Goal: Information Seeking & Learning: Learn about a topic

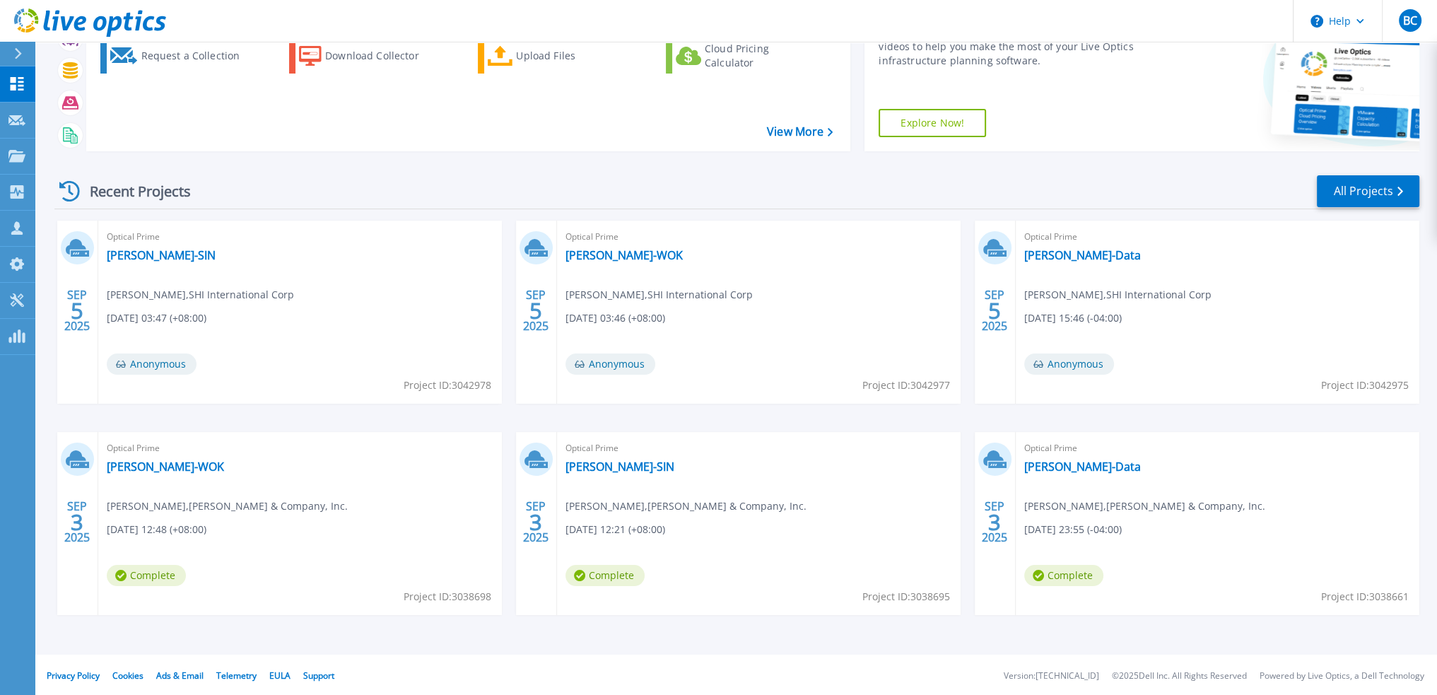
scroll to position [88, 0]
click at [1053, 463] on link "[PERSON_NAME]-Data" at bounding box center [1082, 465] width 117 height 14
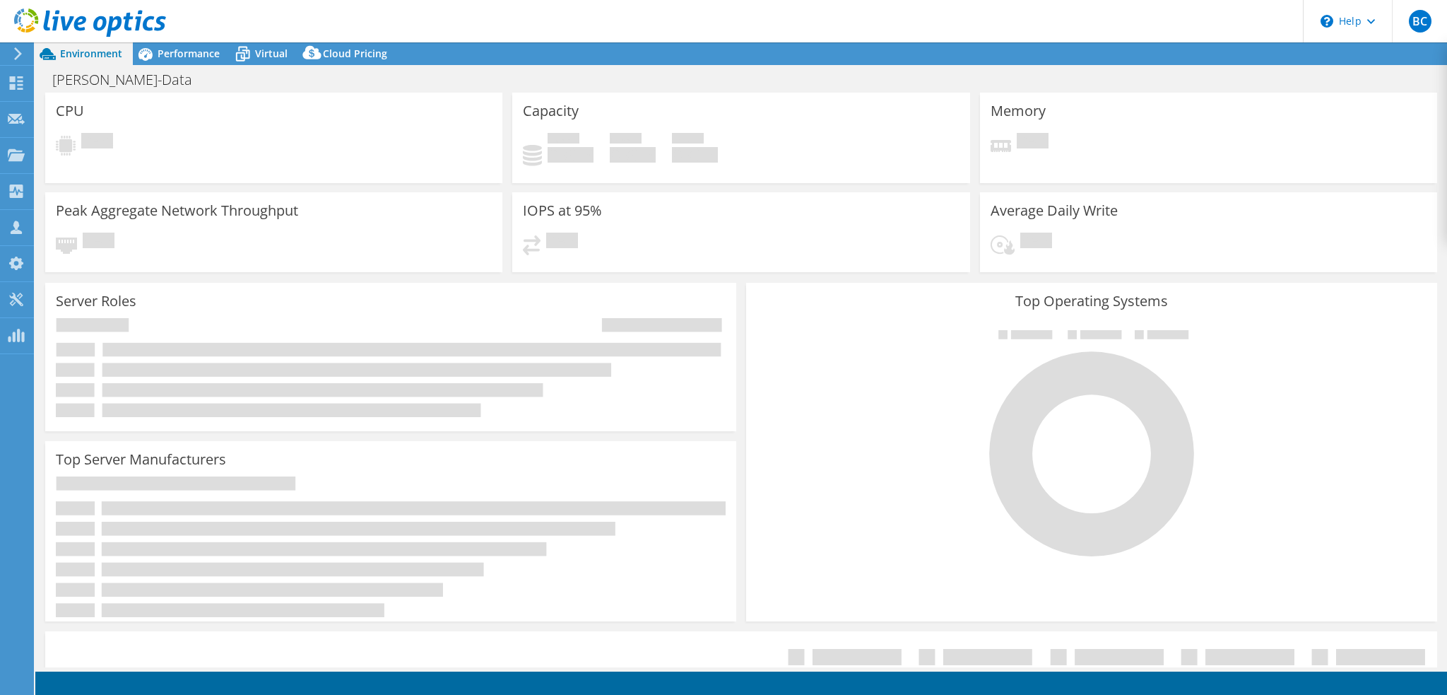
select select "USD"
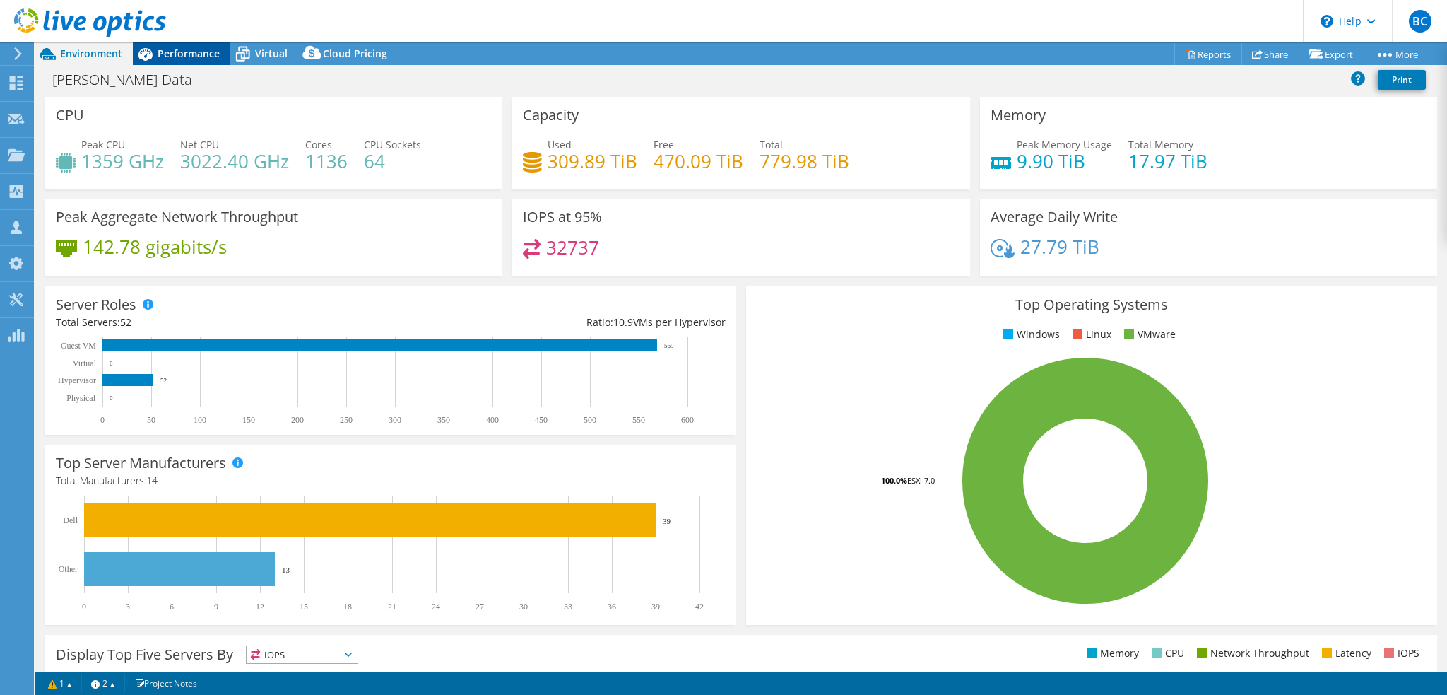
click at [193, 54] on span "Performance" at bounding box center [189, 53] width 62 height 13
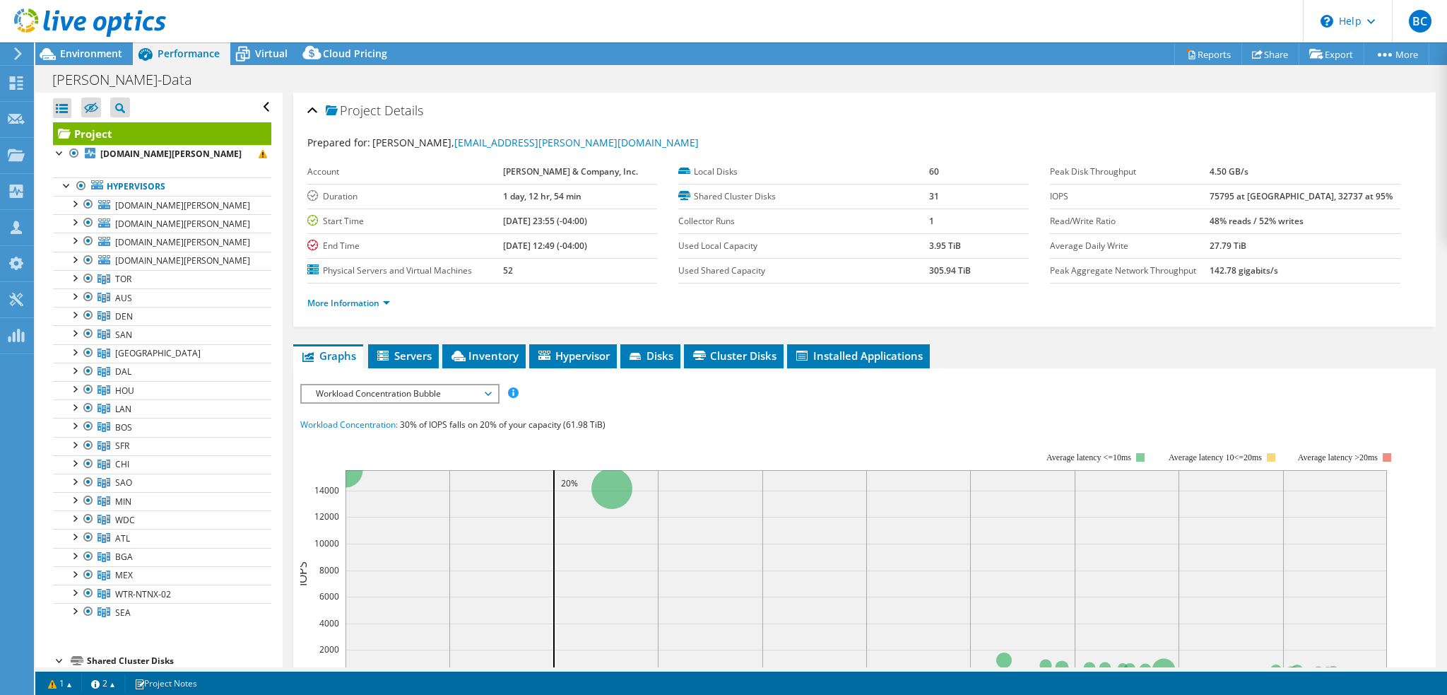
click at [550, 73] on div "Bain-Data Print" at bounding box center [741, 79] width 1412 height 26
click at [843, 17] on header "BC Channel Partner Bahare Chanady bahare_chanady@shi.com SHI International Corp…" at bounding box center [723, 21] width 1447 height 42
click at [919, 74] on div "Bain-Data Print" at bounding box center [741, 79] width 1412 height 26
click at [165, 481] on link "SAO" at bounding box center [162, 482] width 218 height 18
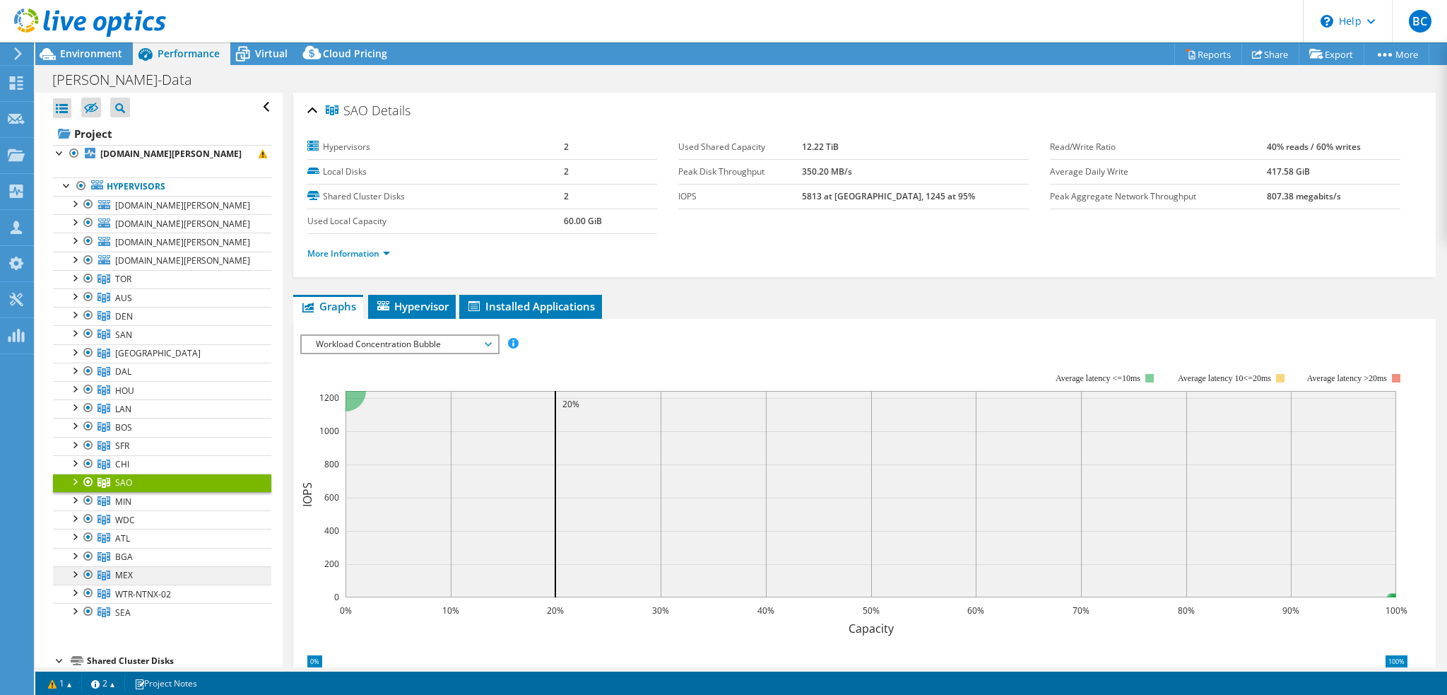
click at [131, 574] on span "MEX" at bounding box center [124, 575] width 18 height 12
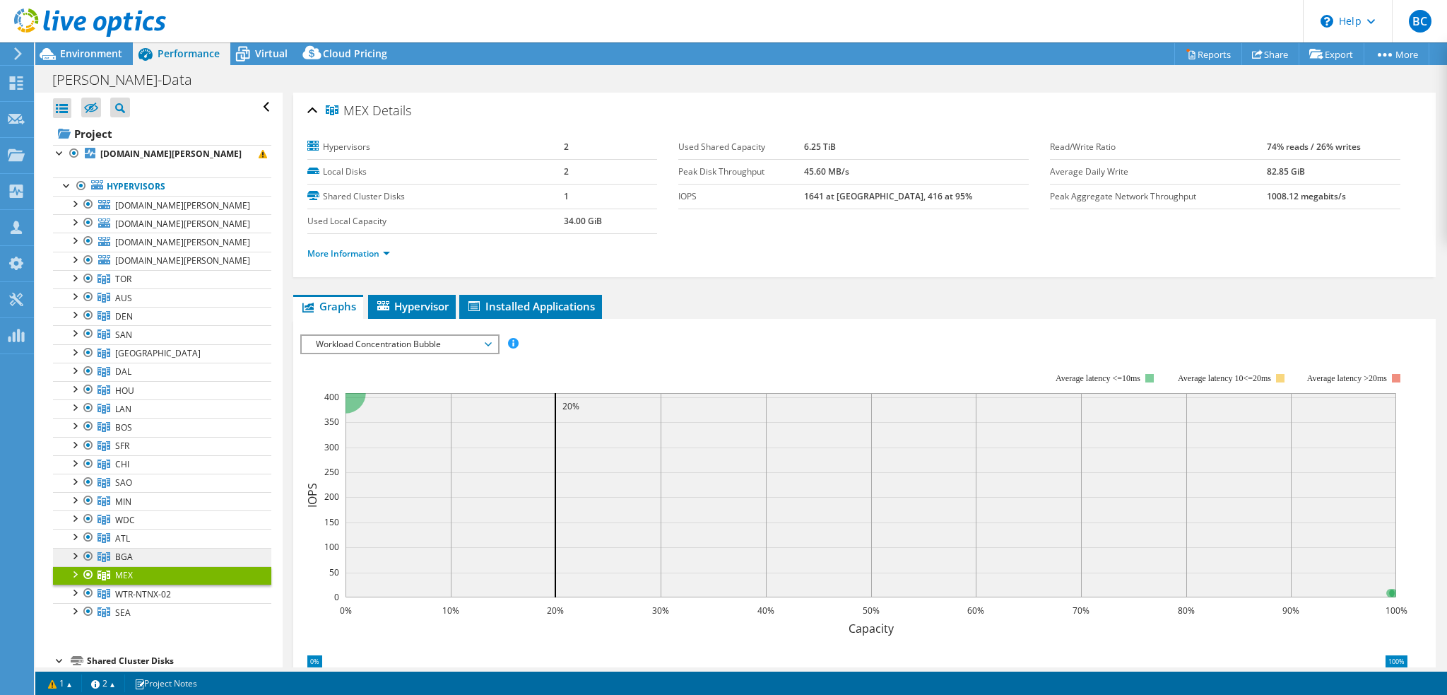
click at [130, 558] on span "BGA" at bounding box center [124, 556] width 18 height 12
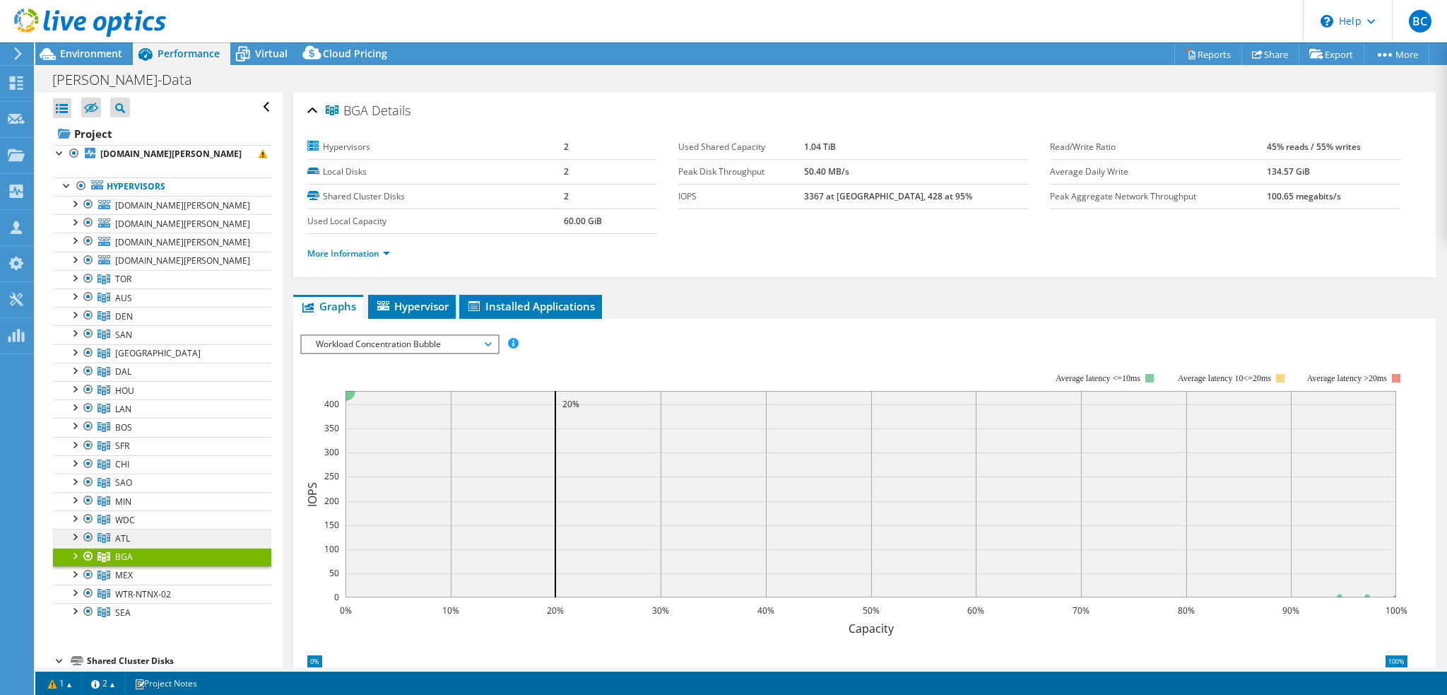
click at [134, 540] on link "ATL" at bounding box center [162, 538] width 218 height 18
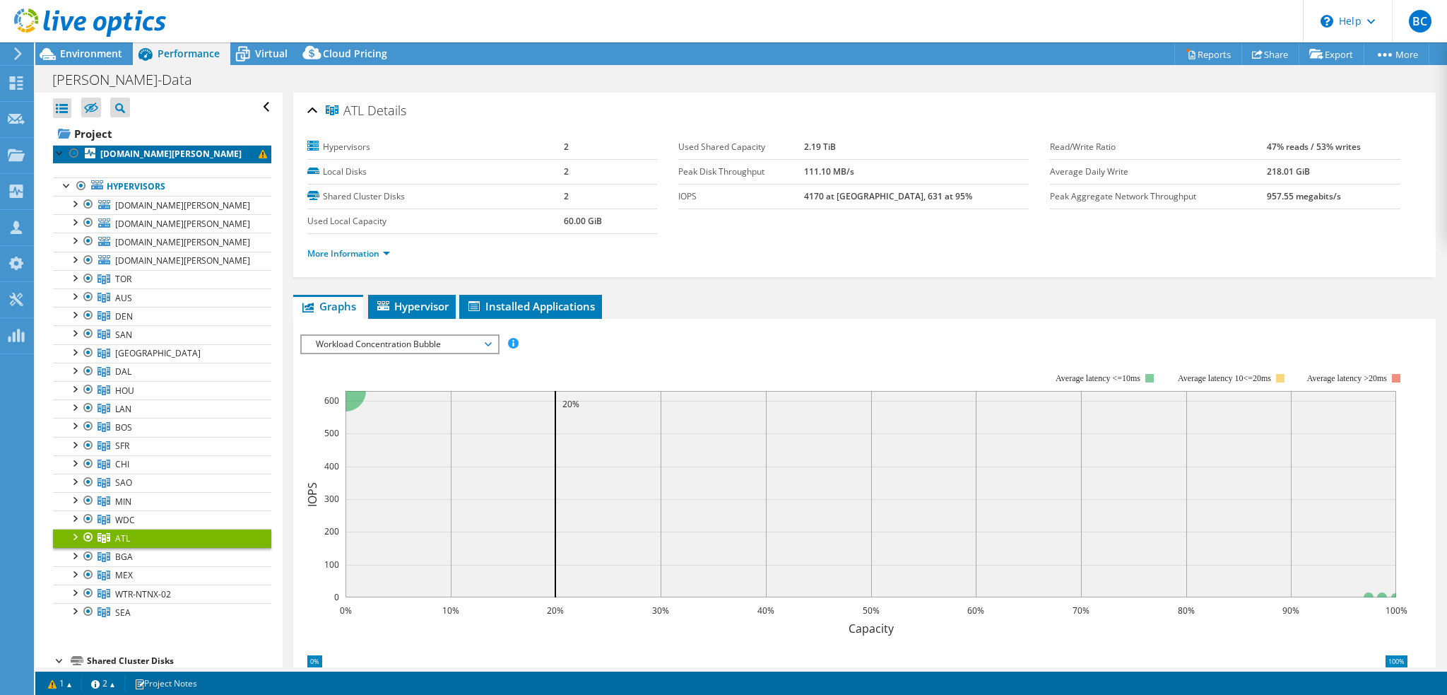
click at [141, 149] on b "[DOMAIN_NAME][PERSON_NAME]" at bounding box center [170, 154] width 141 height 12
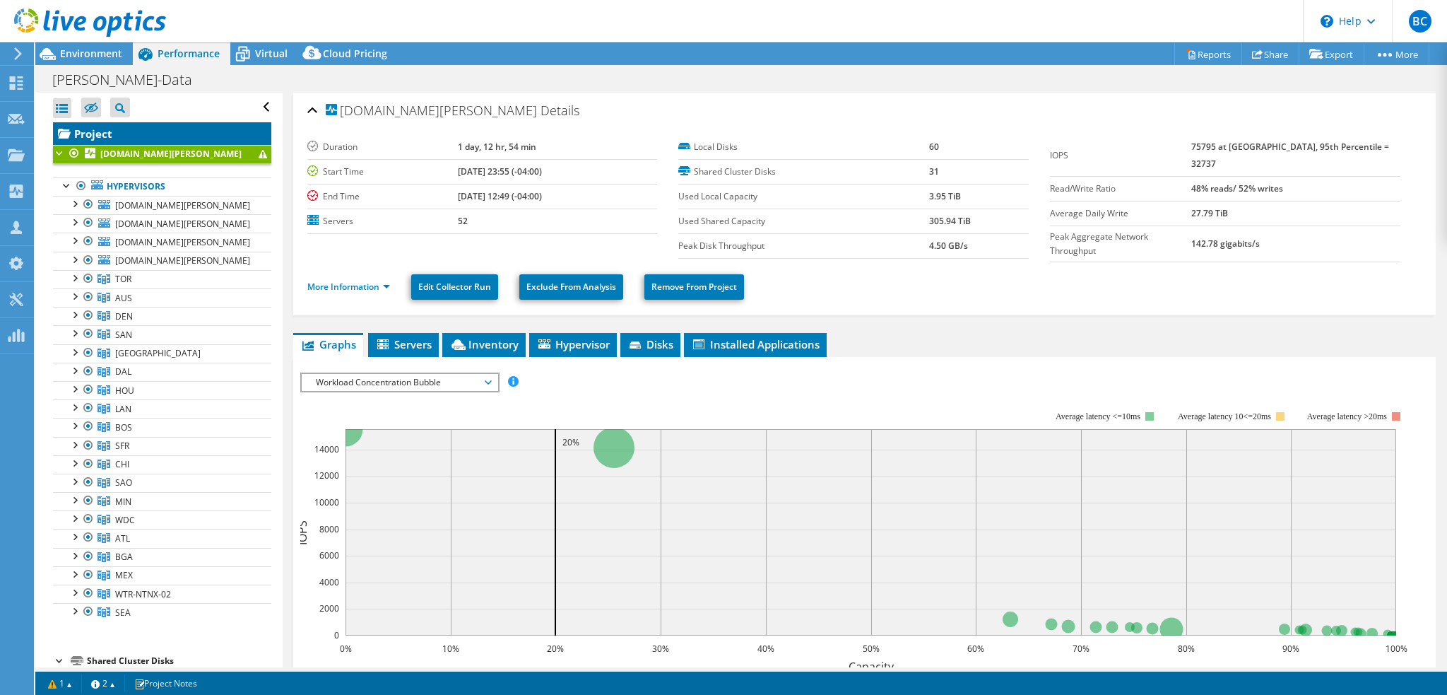
click at [102, 138] on link "Project" at bounding box center [162, 133] width 218 height 23
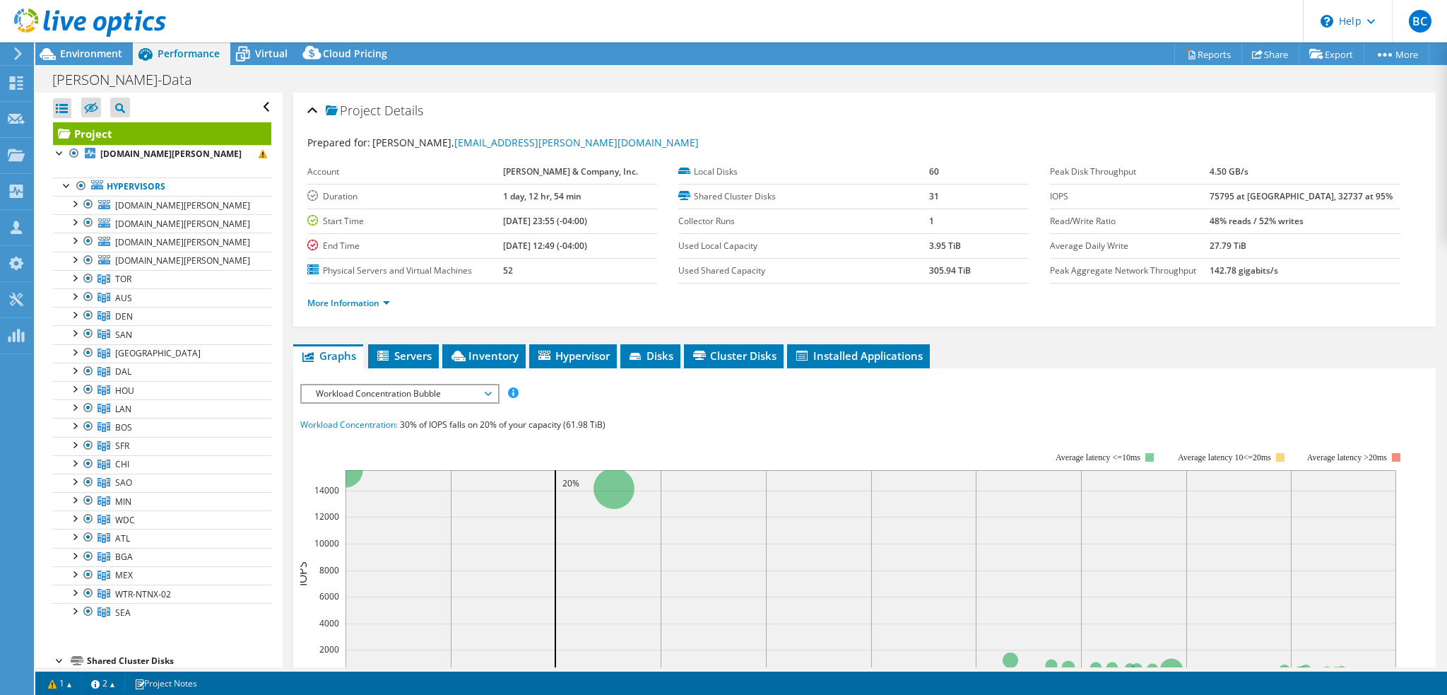
click at [865, 19] on header "BC Channel Partner Bahare Chanady bahare_chanady@shi.com SHI International Corp…" at bounding box center [723, 21] width 1447 height 42
click at [1354, 359] on ul "Graphs Servers Inventory Hypervisor Disks Cluster Disks Installed Applications" at bounding box center [864, 356] width 1143 height 24
click at [73, 258] on div at bounding box center [74, 259] width 14 height 14
click at [75, 235] on div at bounding box center [74, 239] width 14 height 14
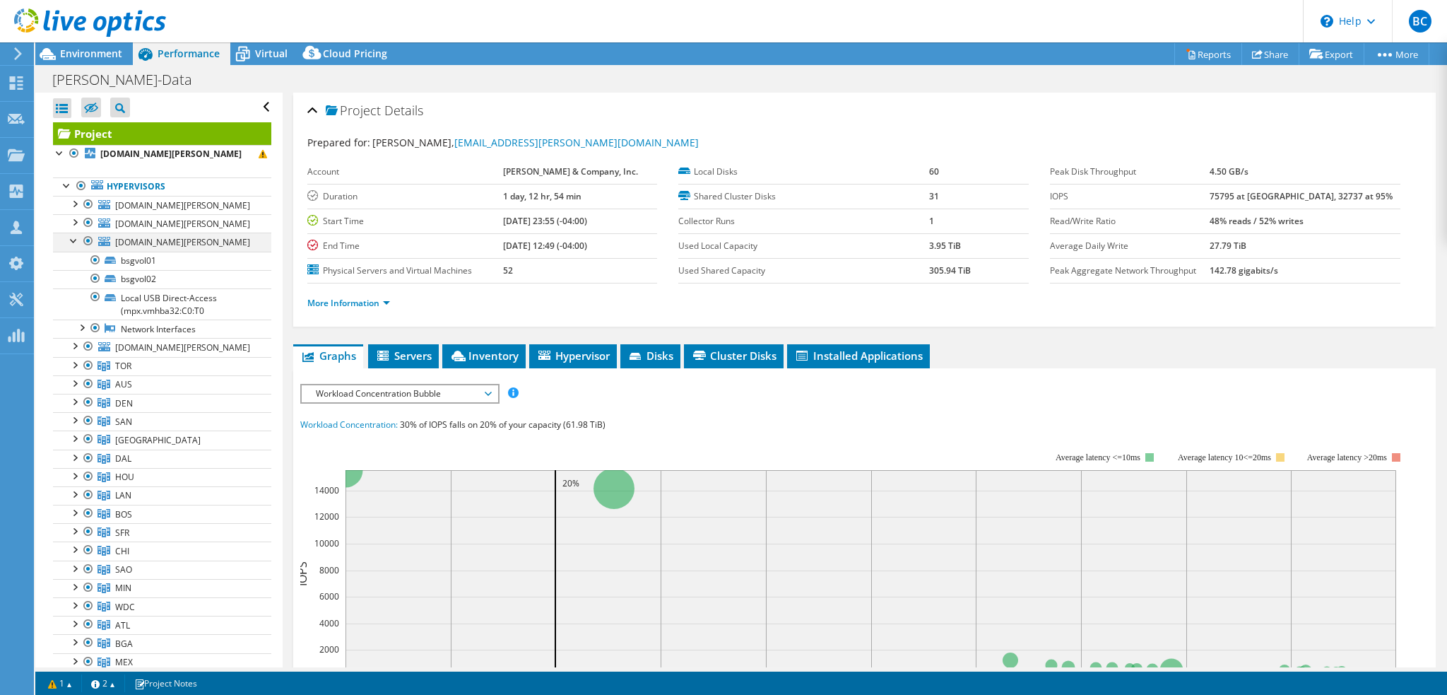
click at [75, 235] on div at bounding box center [74, 239] width 14 height 14
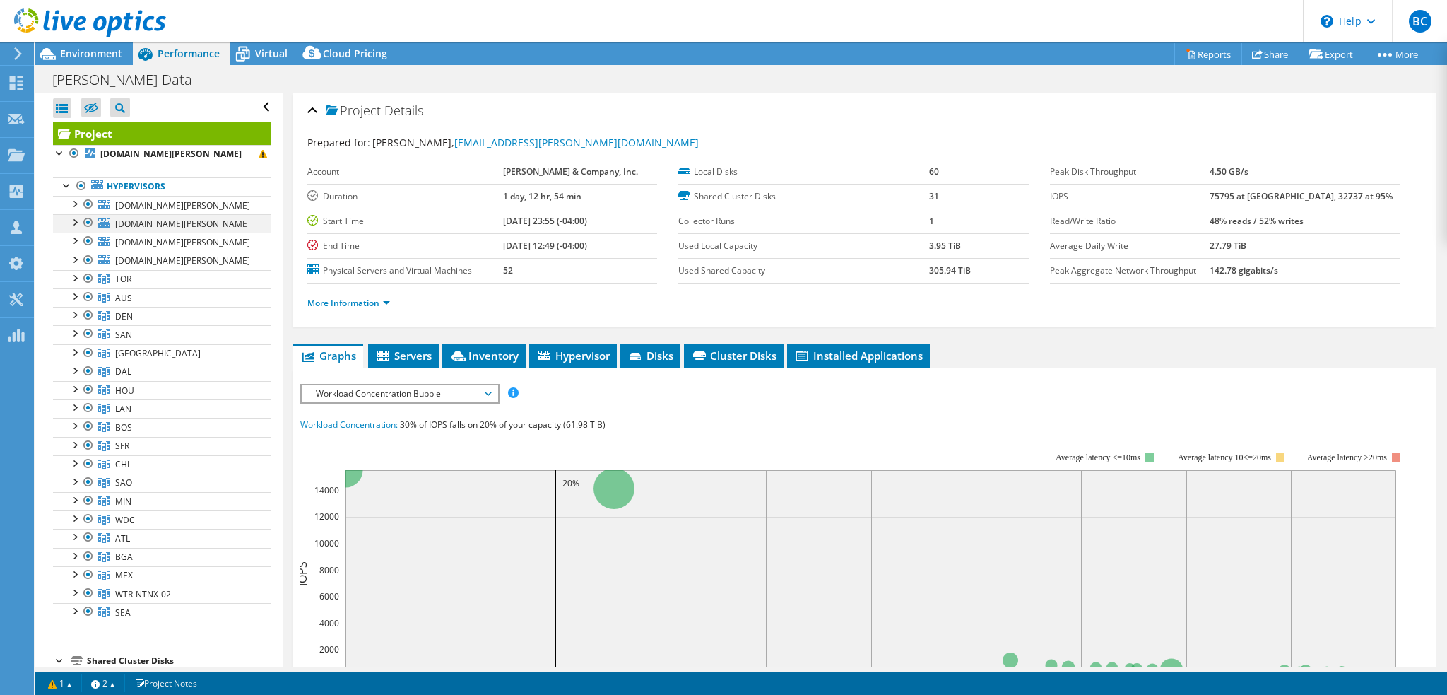
click at [73, 220] on div at bounding box center [74, 221] width 14 height 14
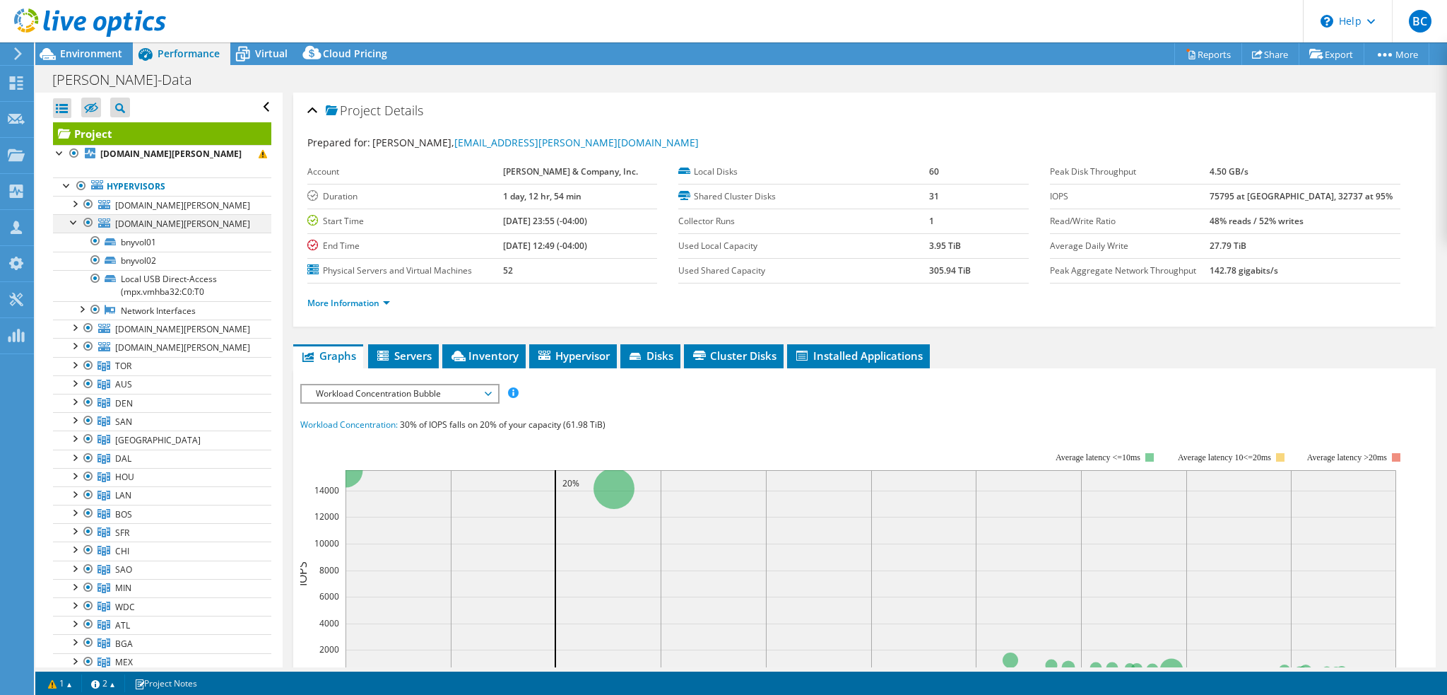
click at [73, 220] on div at bounding box center [74, 221] width 14 height 14
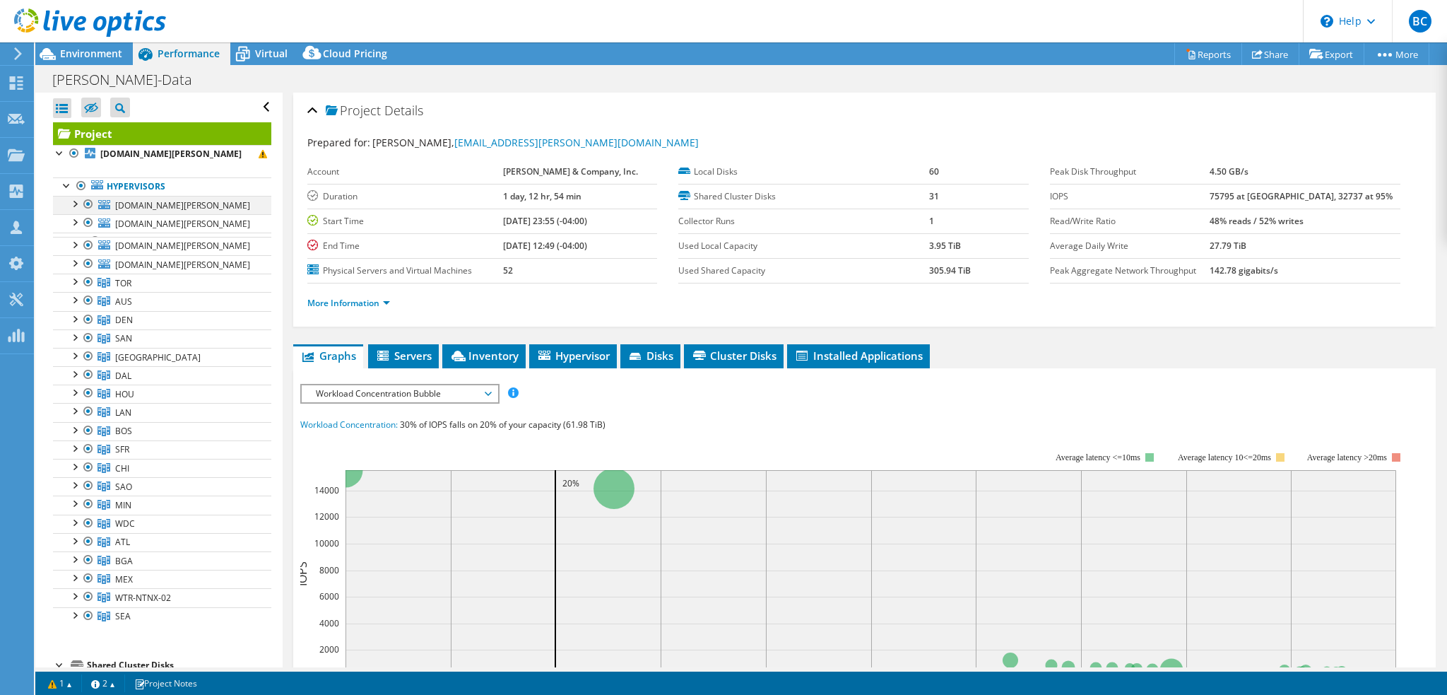
click at [77, 202] on div at bounding box center [74, 203] width 14 height 14
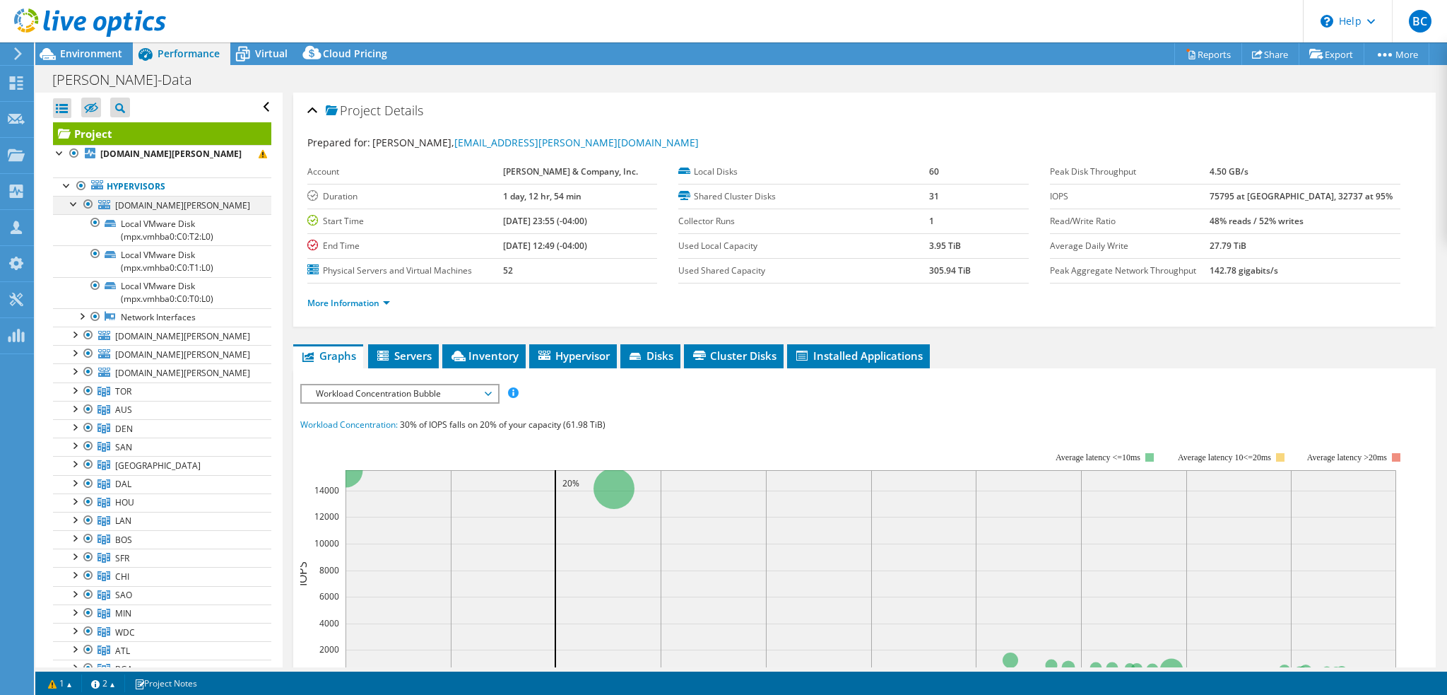
click at [73, 198] on div at bounding box center [74, 203] width 14 height 14
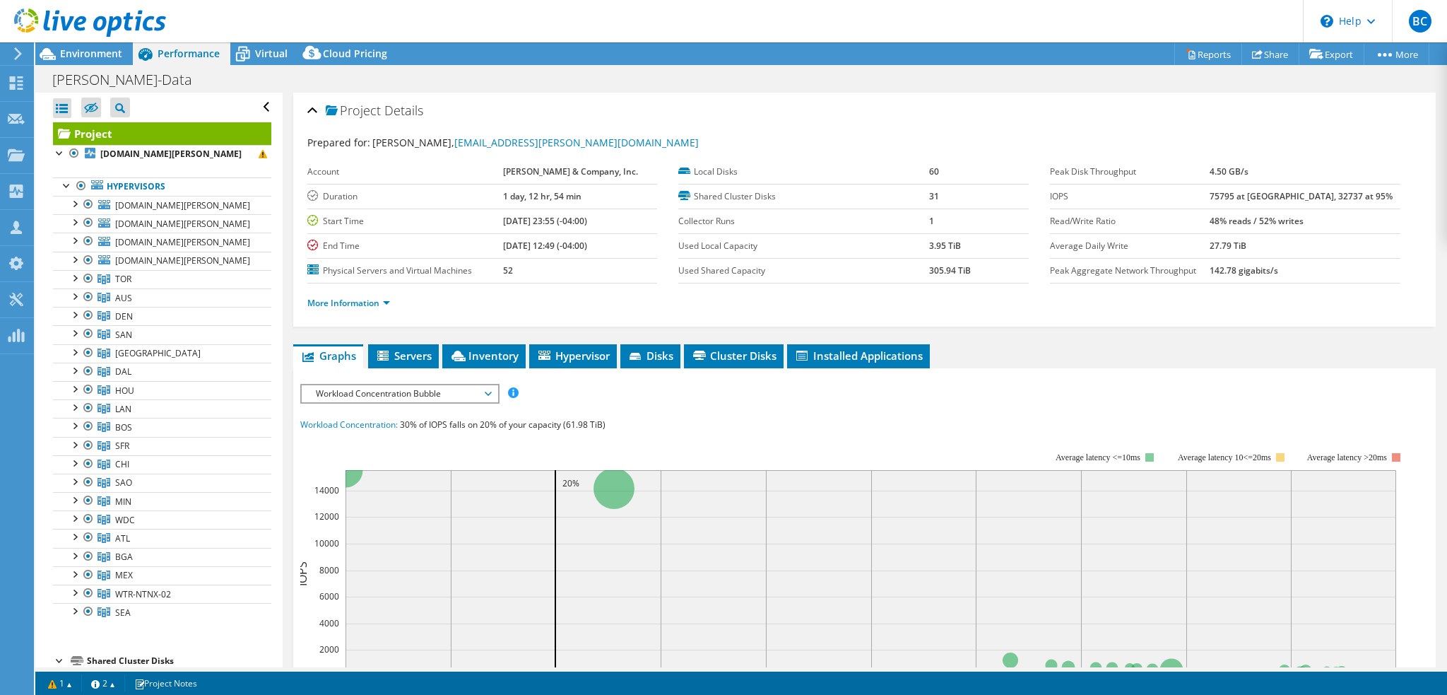
click at [153, 623] on ul "Hypervisors wtrvxwit01v.bain.com Local VMware Disk (mpx.vmhba0:C0:T2:L0)" at bounding box center [162, 399] width 218 height 473
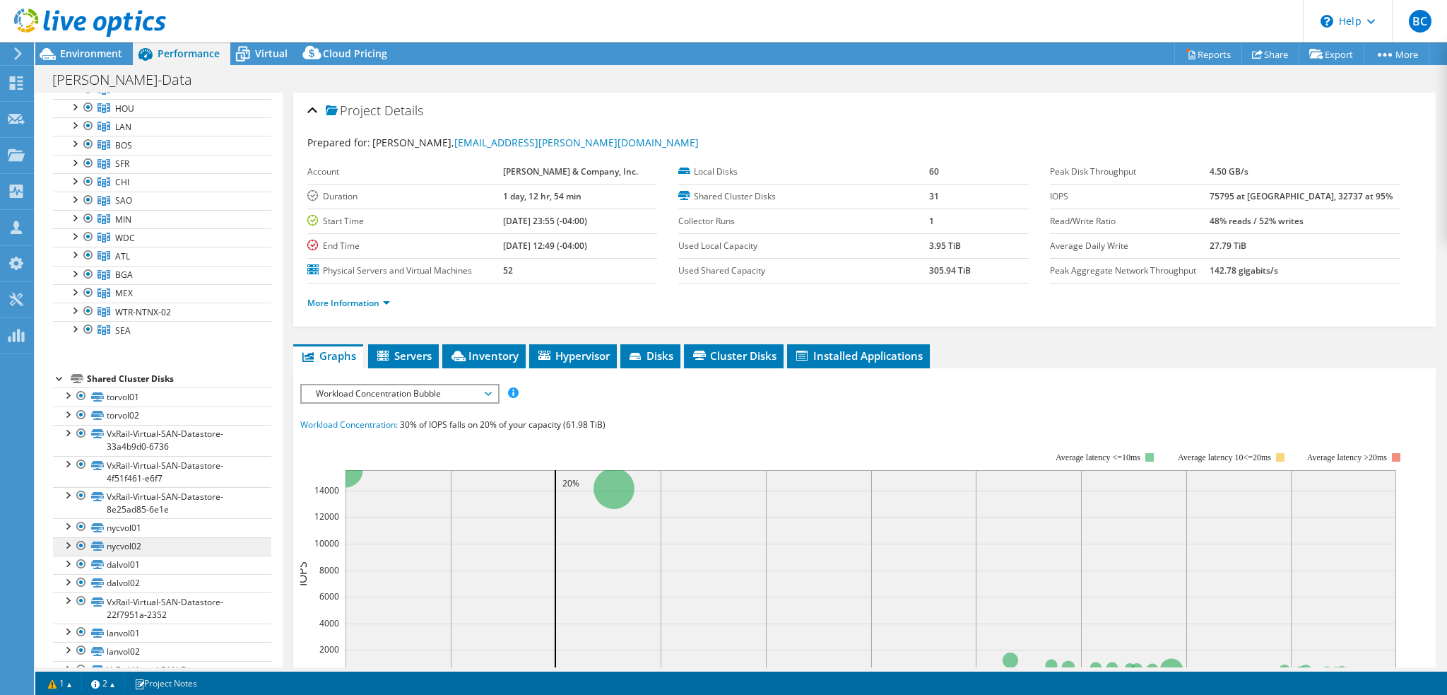
scroll to position [283, 0]
click at [64, 430] on div at bounding box center [67, 431] width 14 height 14
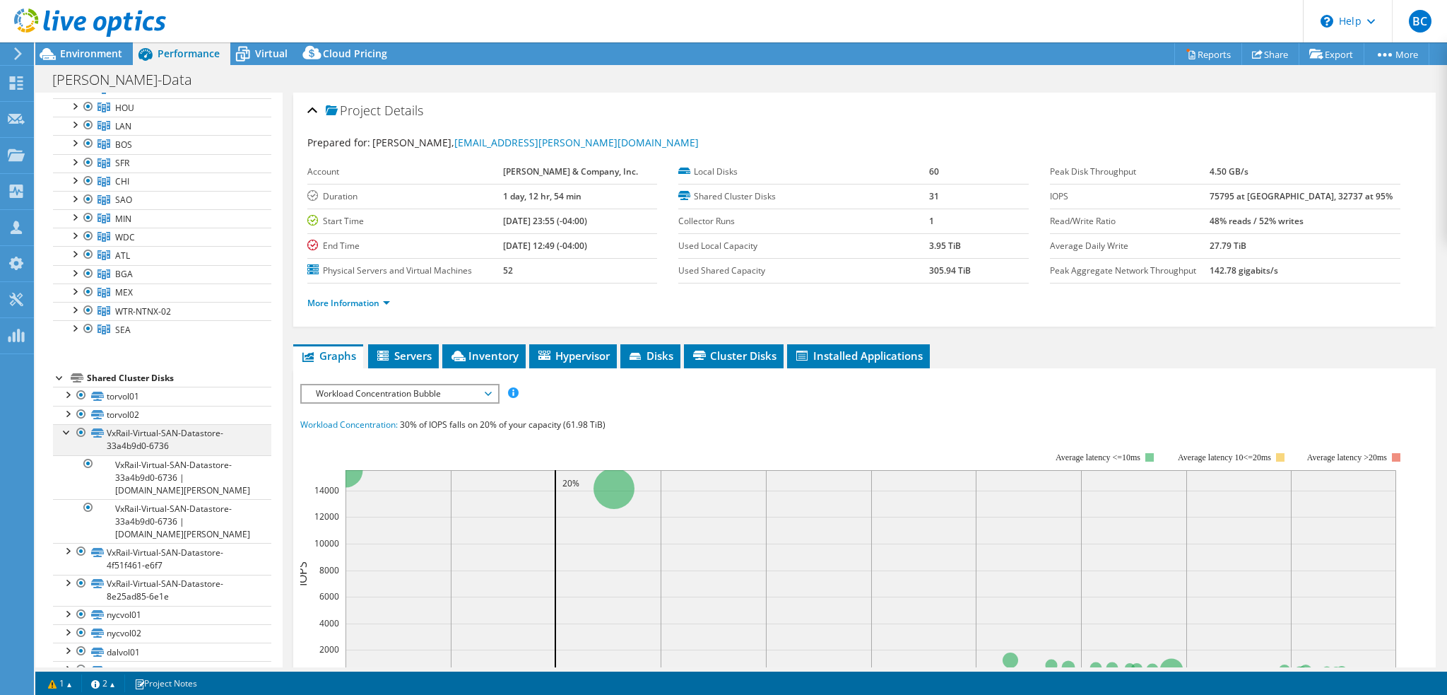
click at [64, 430] on div at bounding box center [67, 431] width 14 height 14
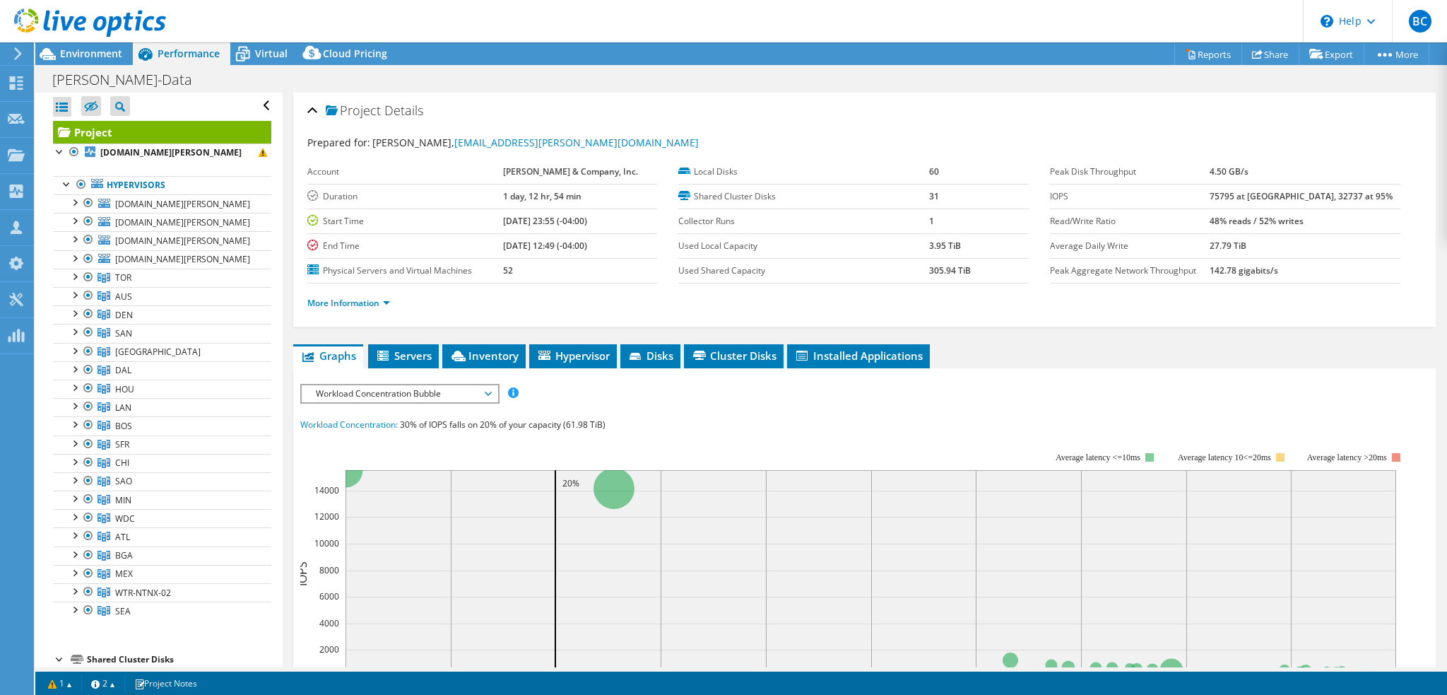
scroll to position [0, 0]
click at [76, 480] on div at bounding box center [74, 480] width 14 height 14
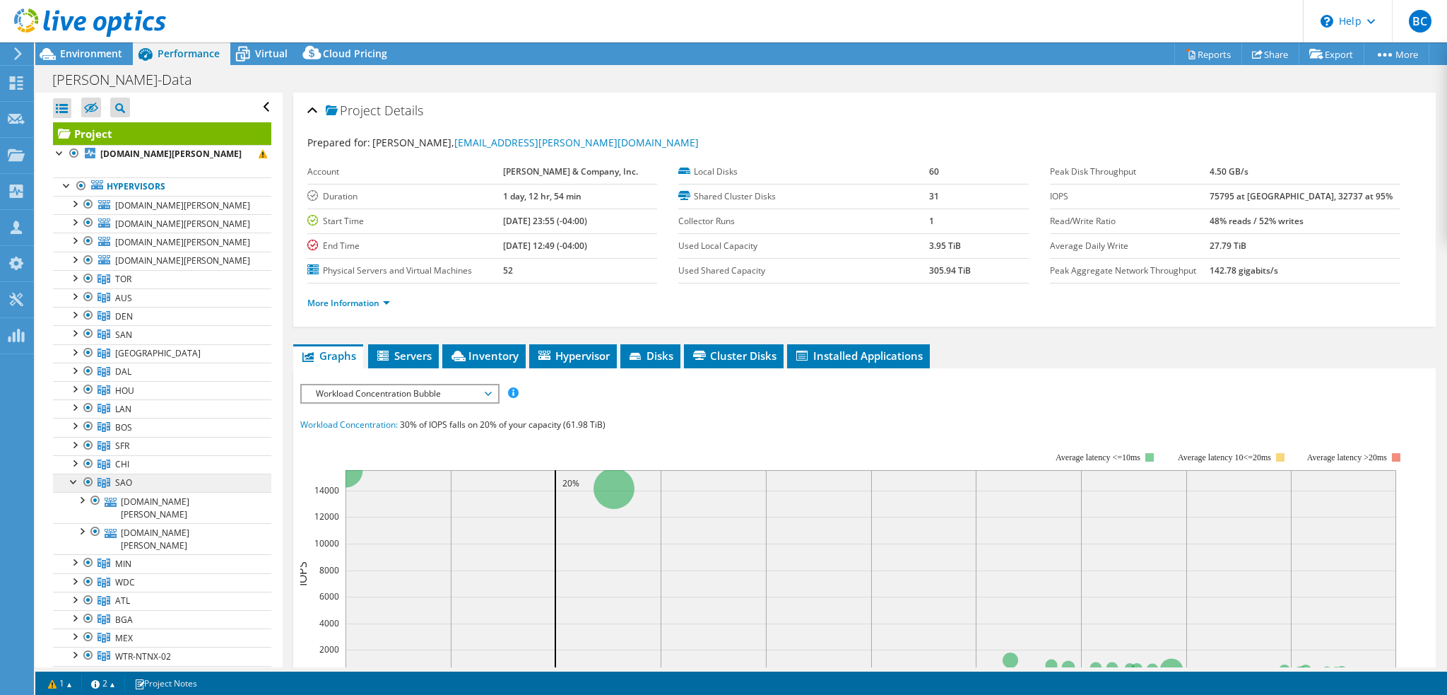
click at [155, 481] on link "SAO" at bounding box center [162, 482] width 218 height 18
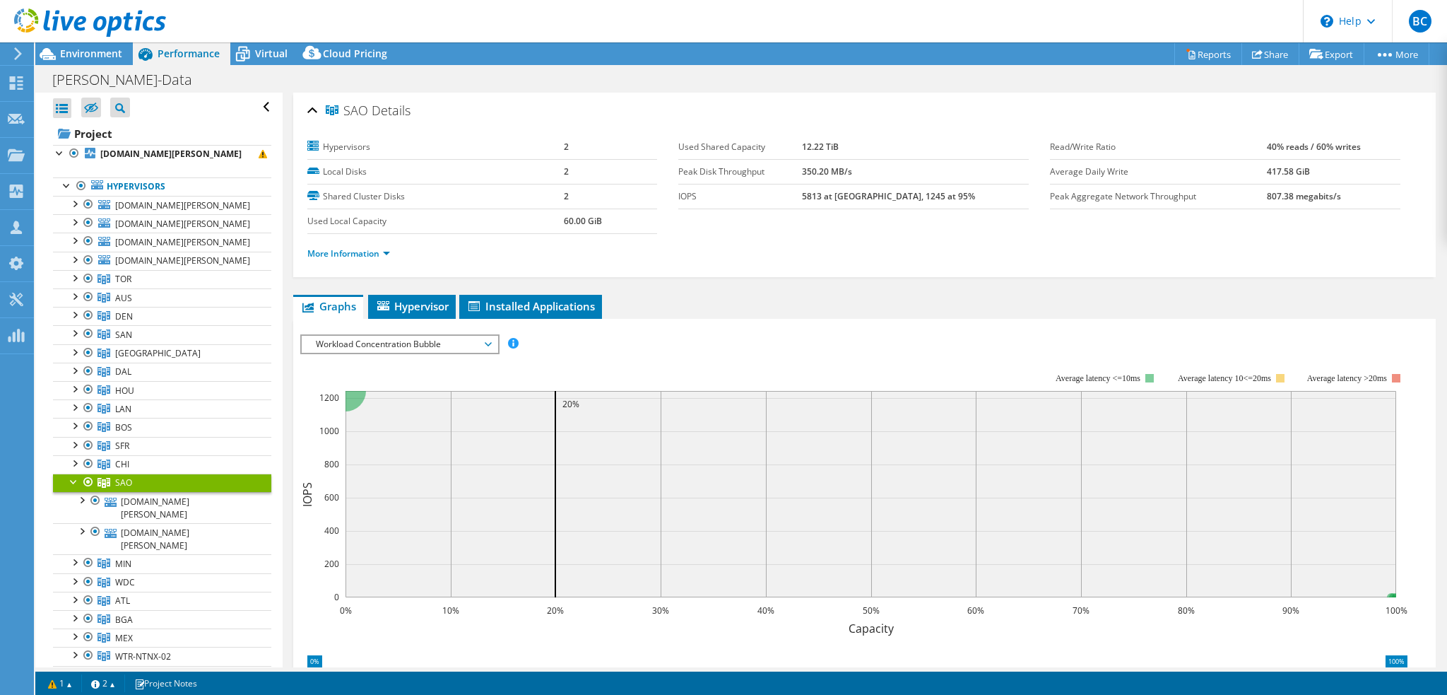
click at [73, 478] on div at bounding box center [74, 480] width 14 height 14
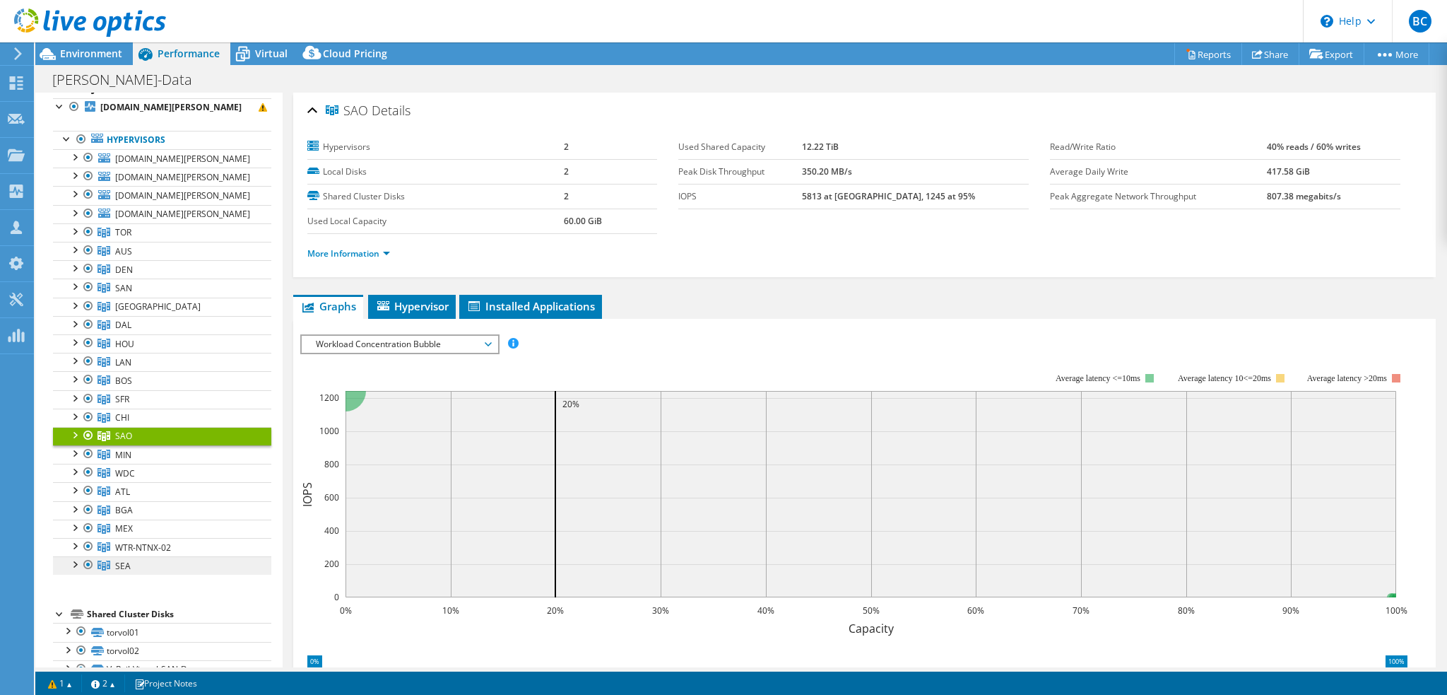
scroll to position [71, 0]
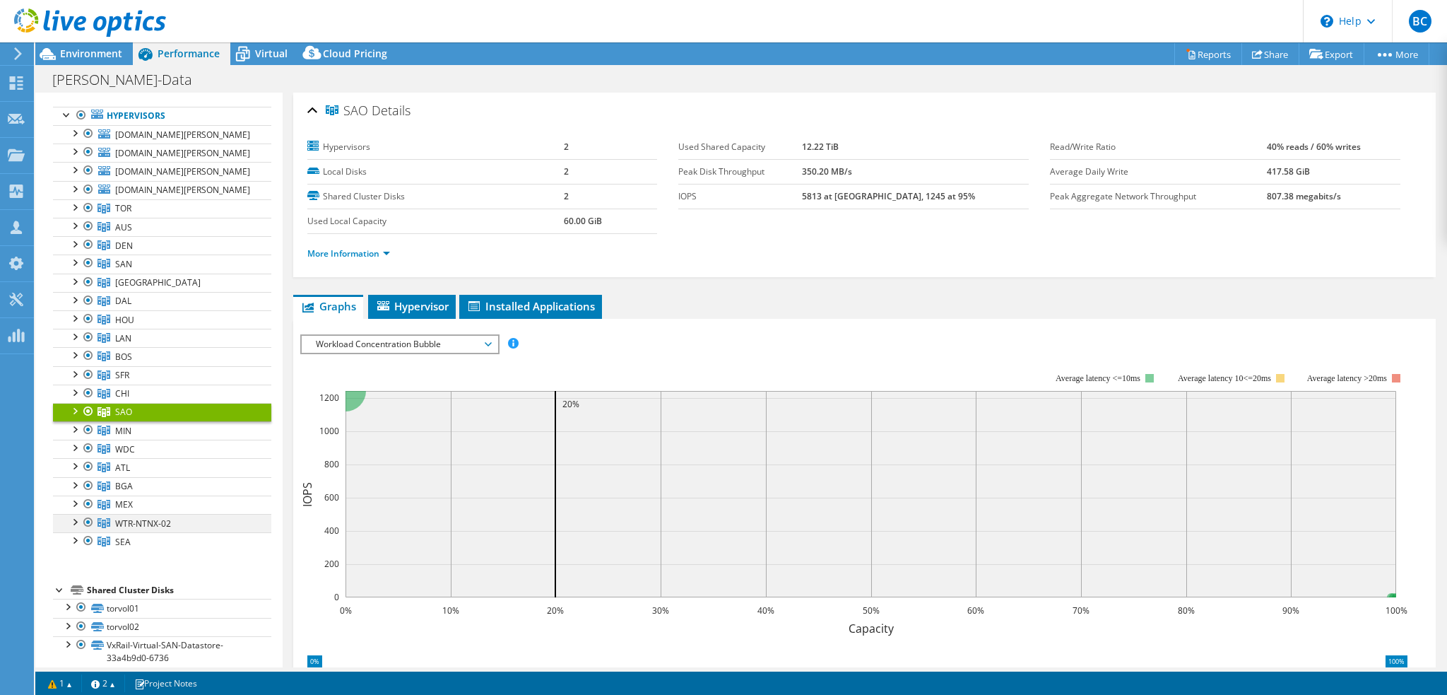
click at [78, 519] on div at bounding box center [74, 521] width 14 height 14
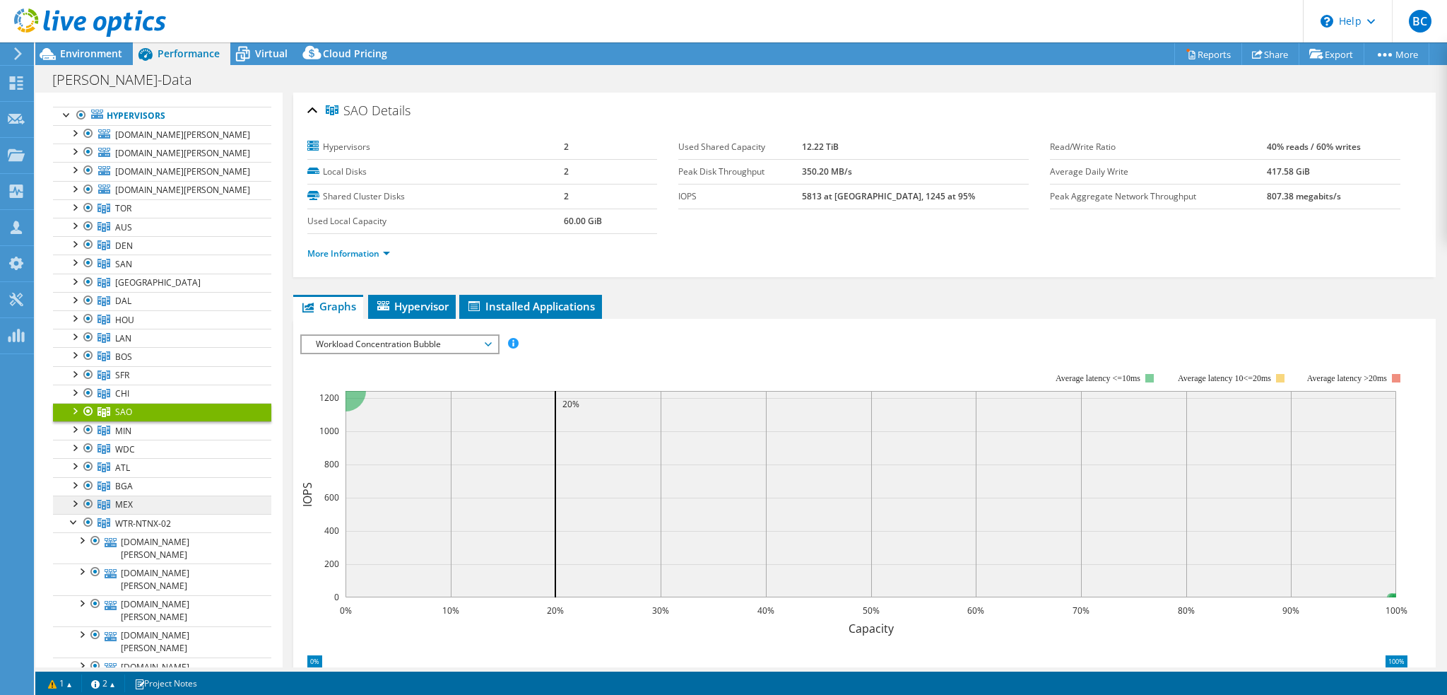
scroll to position [212, 0]
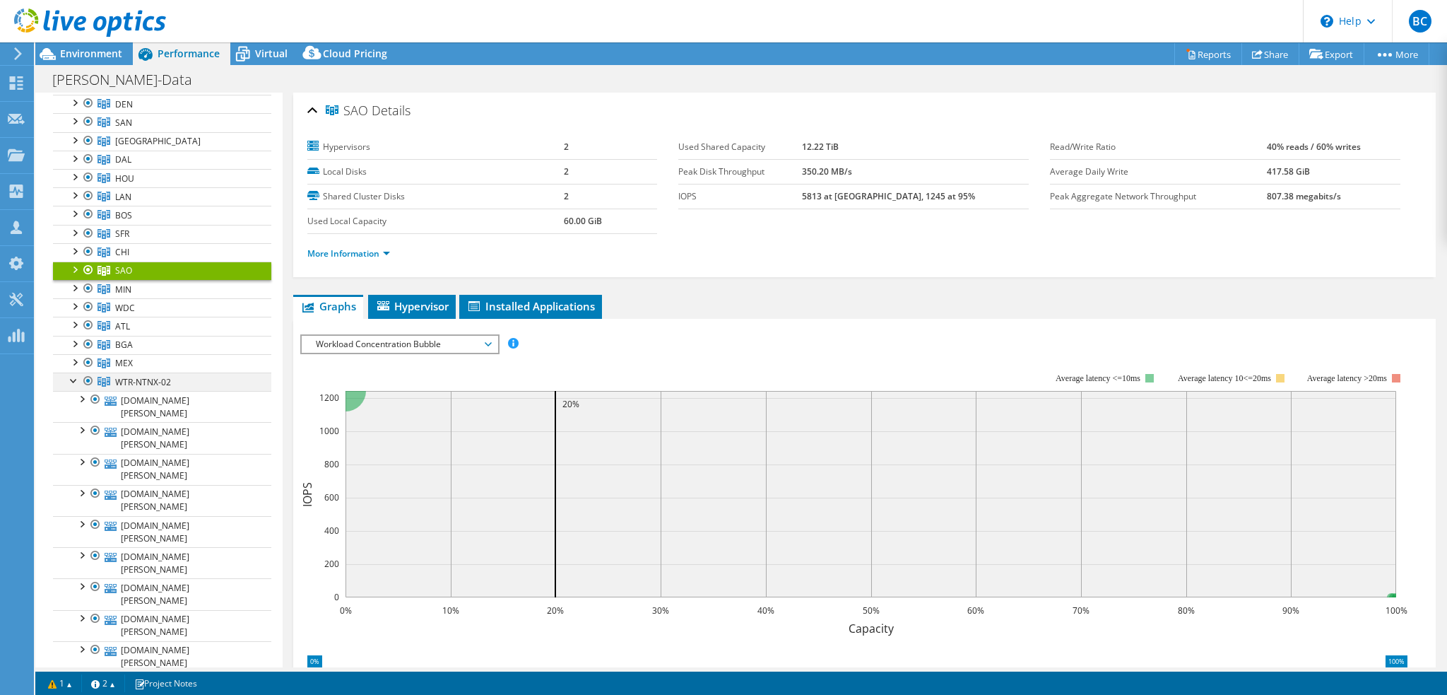
click at [73, 378] on div at bounding box center [74, 379] width 14 height 14
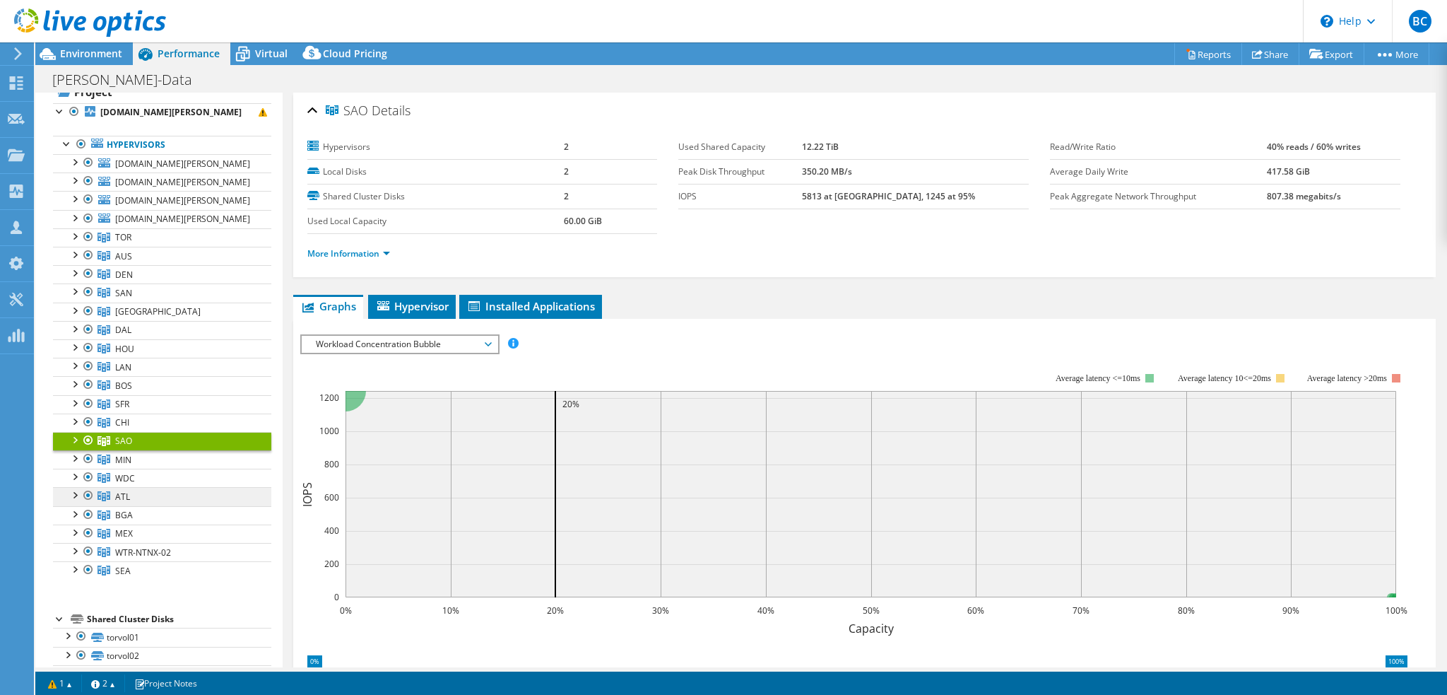
scroll to position [0, 0]
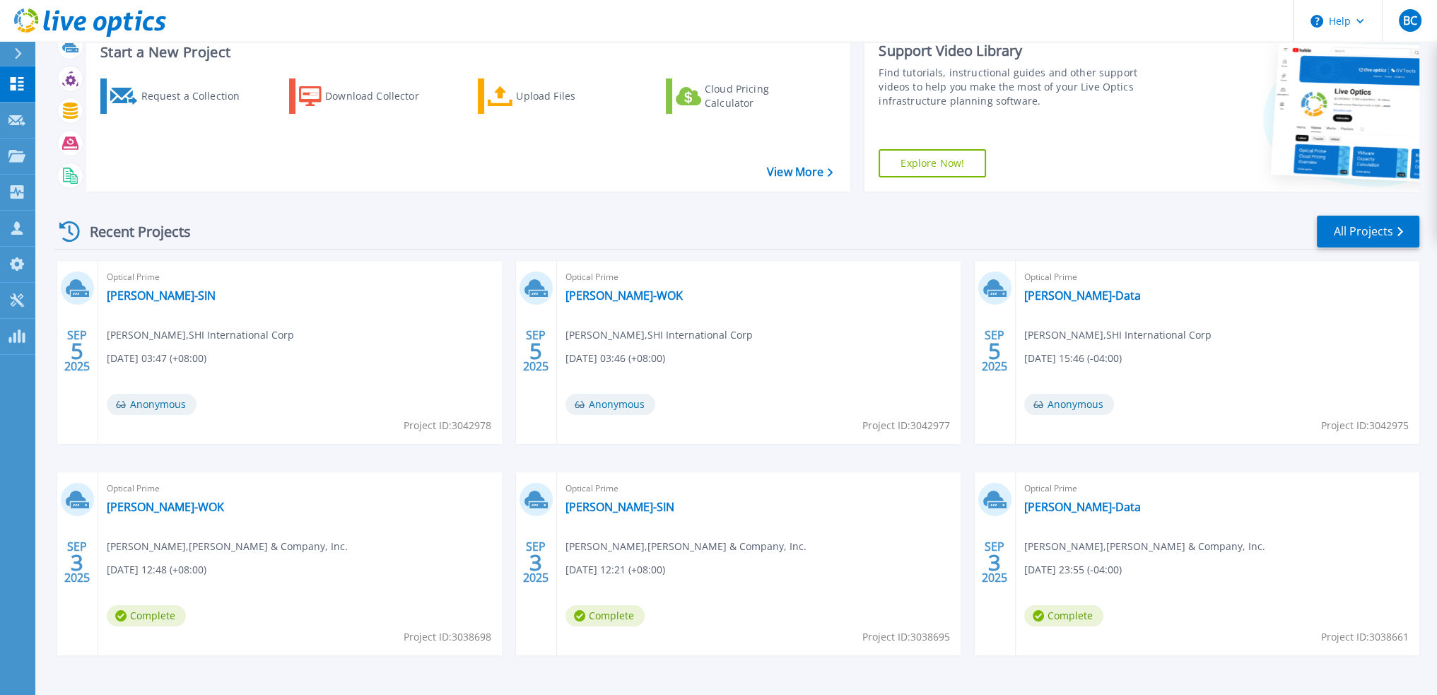
scroll to position [88, 0]
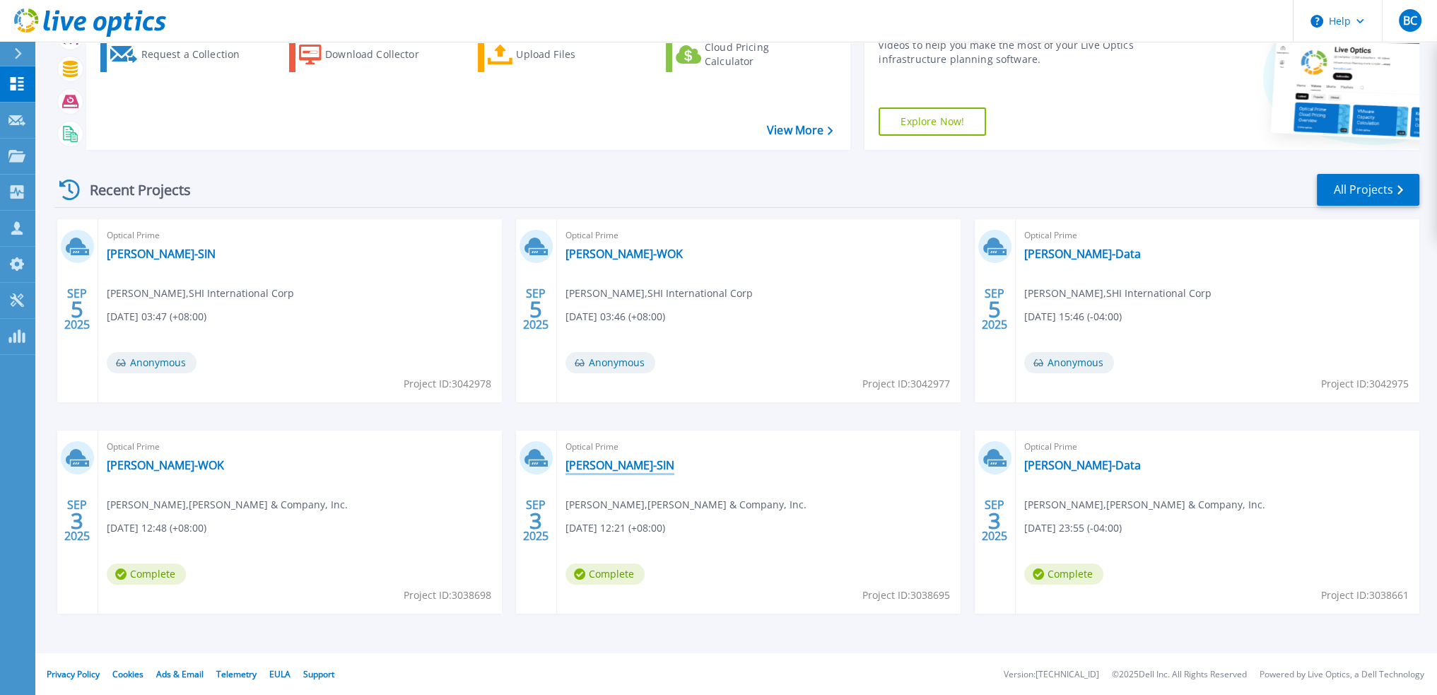
click at [574, 466] on link "[PERSON_NAME]-SIN" at bounding box center [619, 465] width 109 height 14
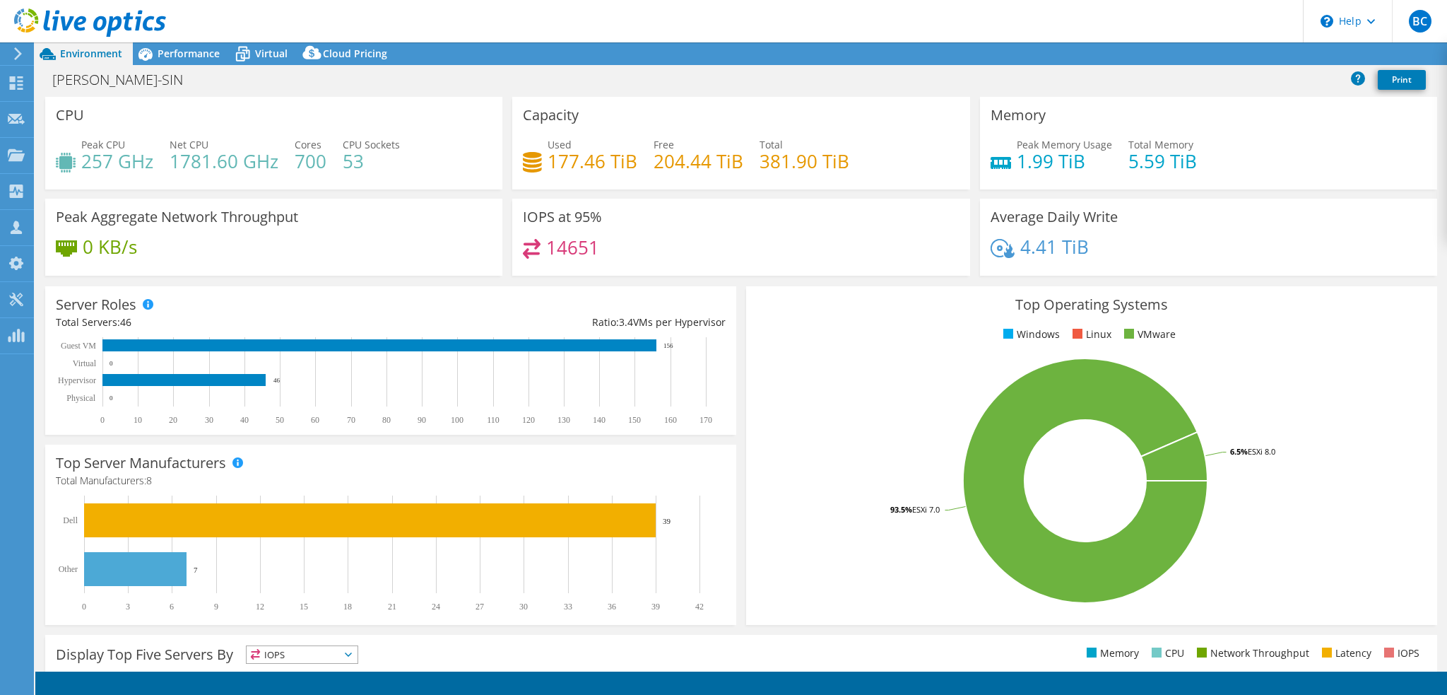
select select "USD"
click at [188, 51] on span "Performance" at bounding box center [189, 53] width 62 height 13
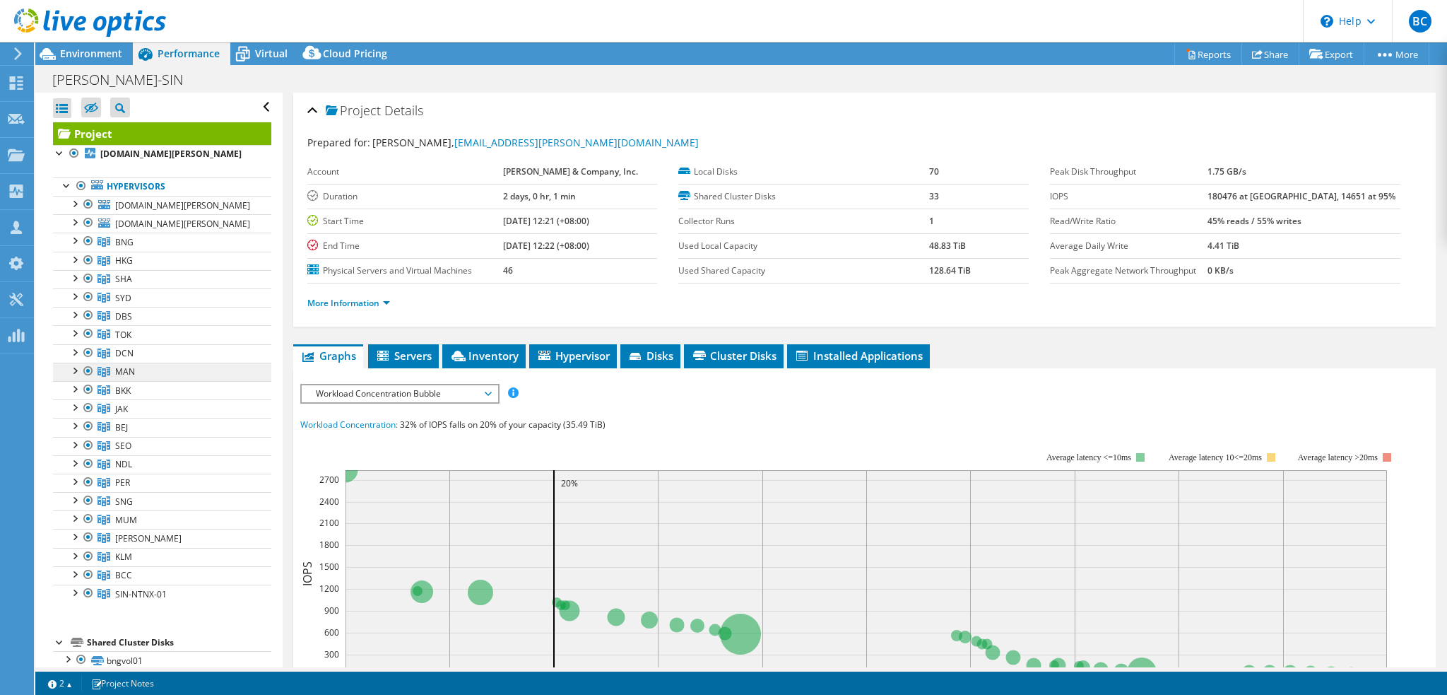
click at [153, 370] on link "MAN" at bounding box center [162, 372] width 218 height 18
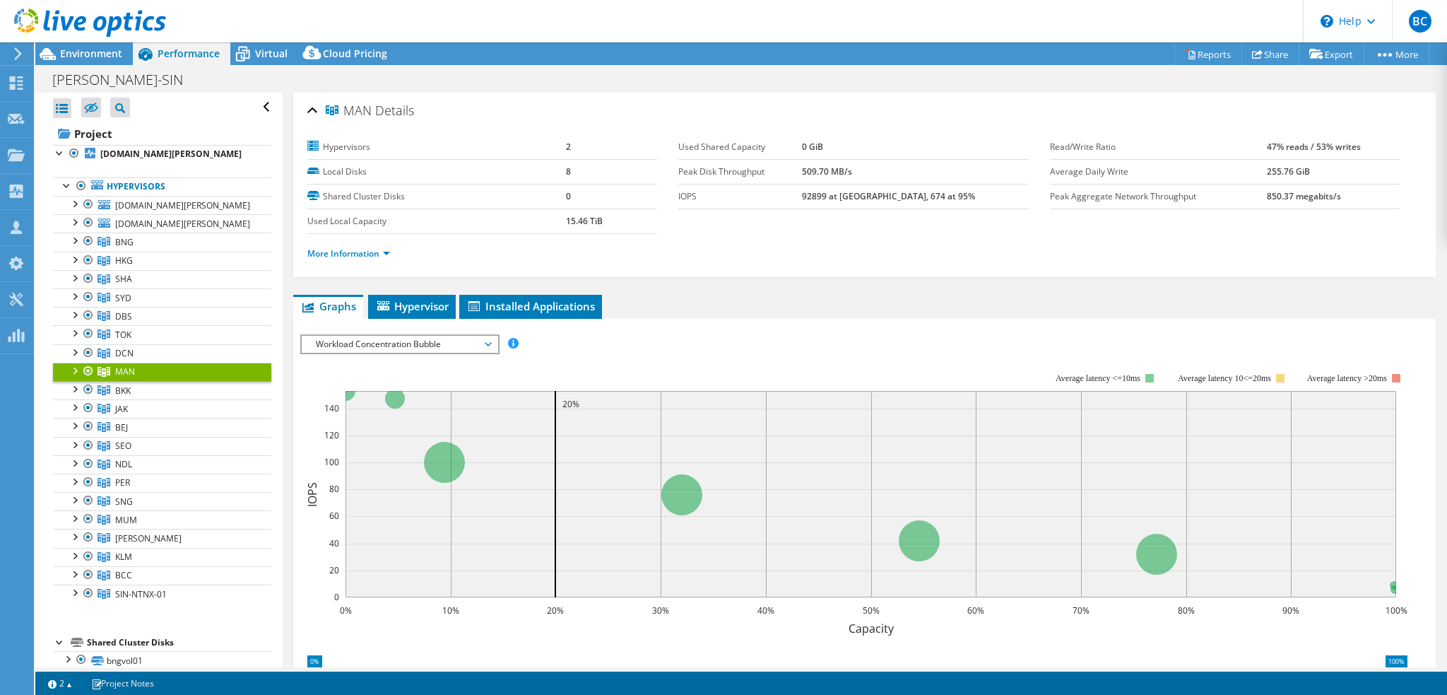
click at [407, 346] on span "Workload Concentration Bubble" at bounding box center [400, 344] width 182 height 17
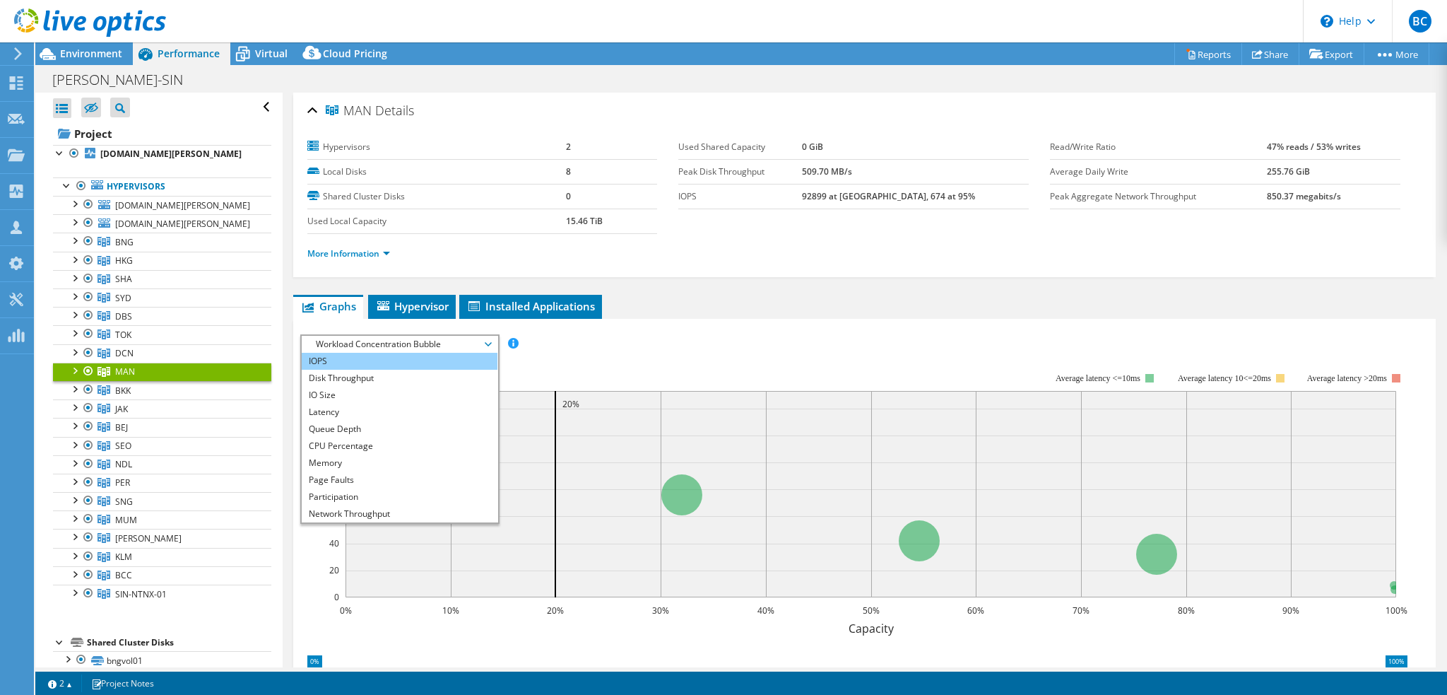
click at [358, 359] on li "IOPS" at bounding box center [400, 361] width 196 height 17
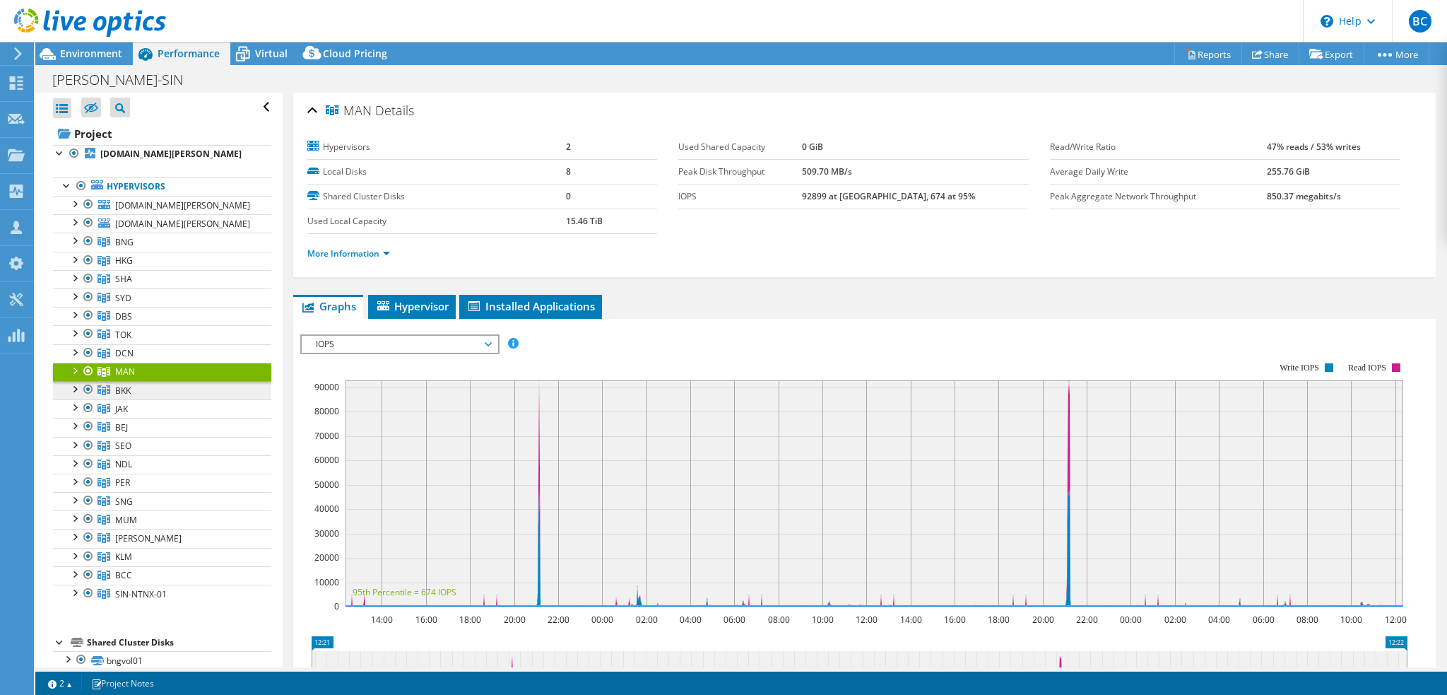
click at [132, 385] on link "BKK" at bounding box center [162, 390] width 218 height 18
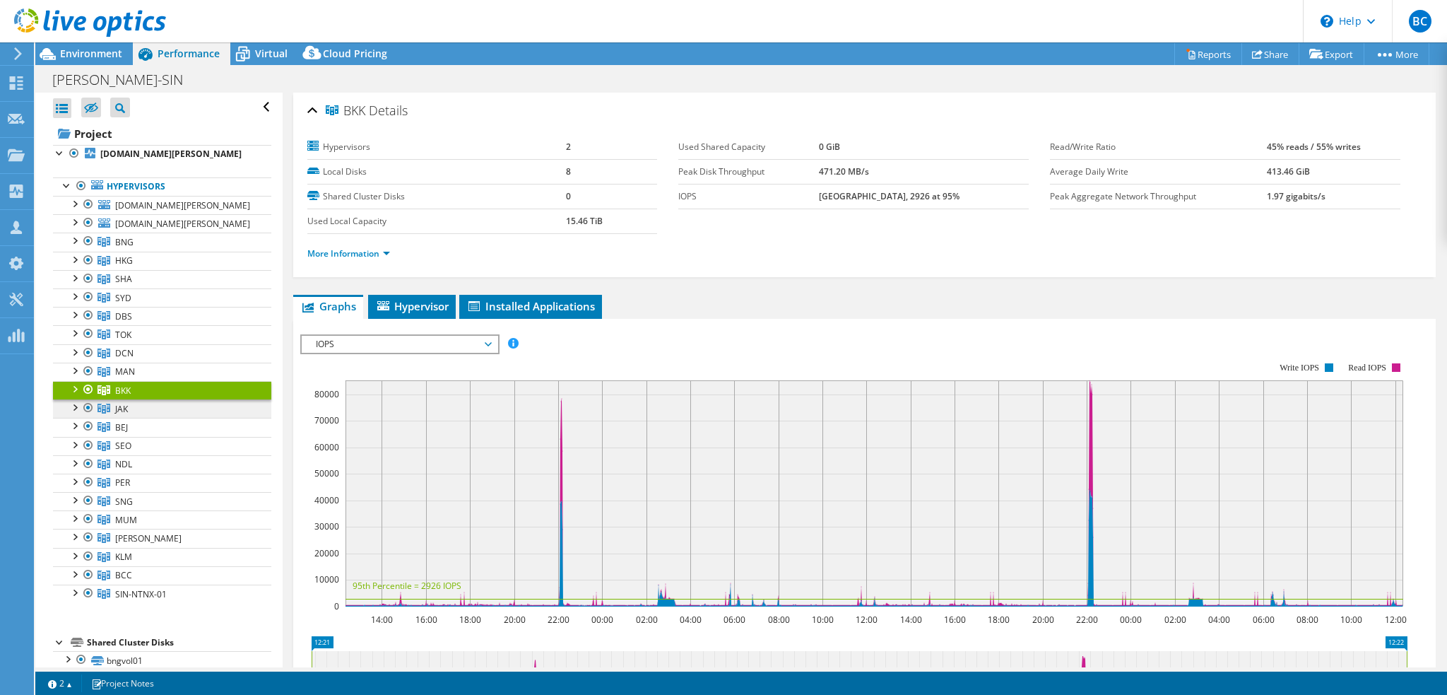
click at [140, 403] on link "JAK" at bounding box center [162, 408] width 218 height 18
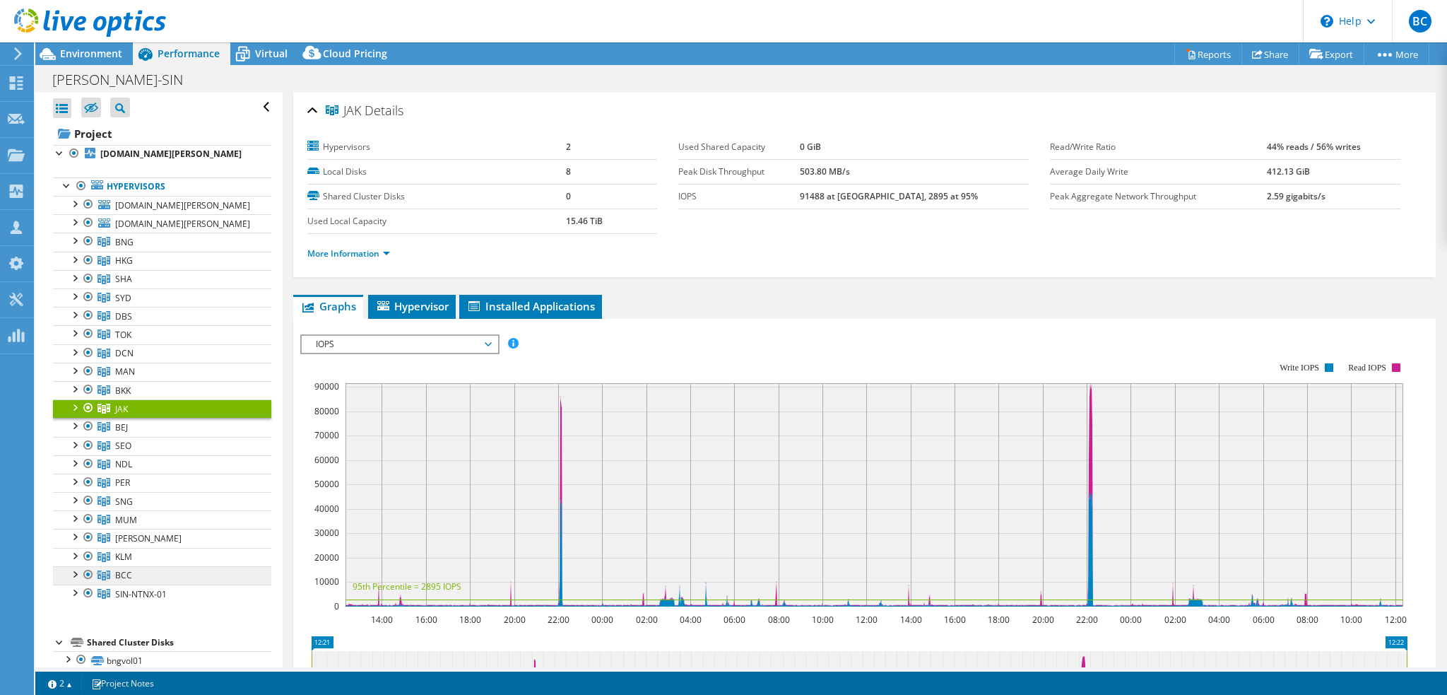
click at [147, 570] on link "BCC" at bounding box center [162, 575] width 218 height 18
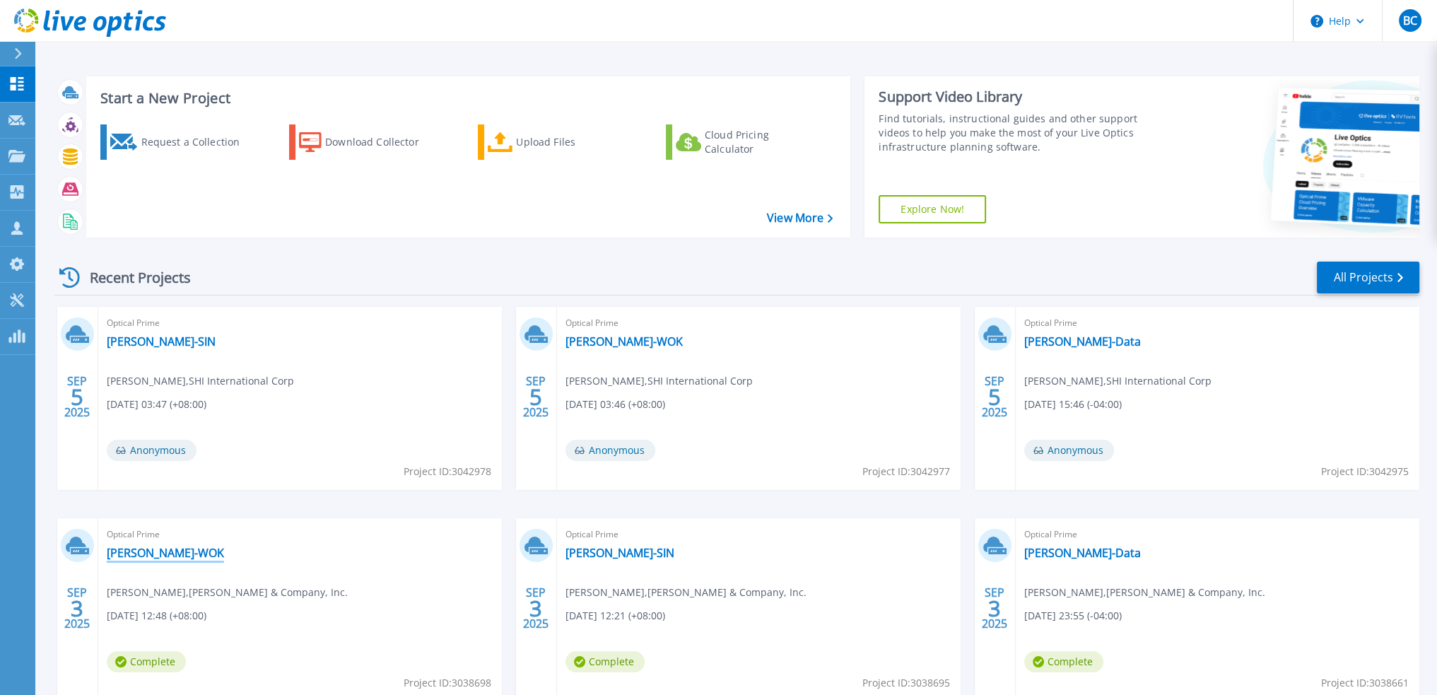
click at [134, 553] on link "[PERSON_NAME]-WOK" at bounding box center [165, 553] width 117 height 14
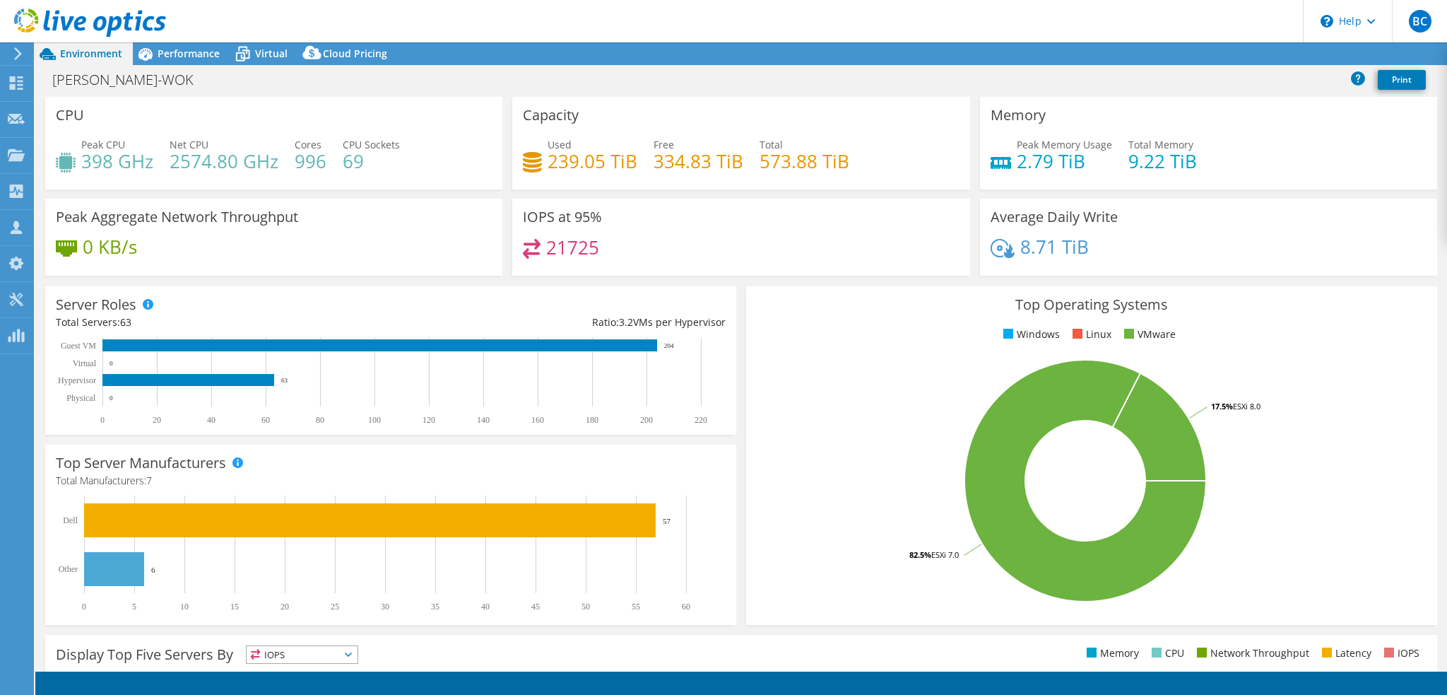
select select "USD"
click at [203, 47] on span "Performance" at bounding box center [189, 53] width 62 height 13
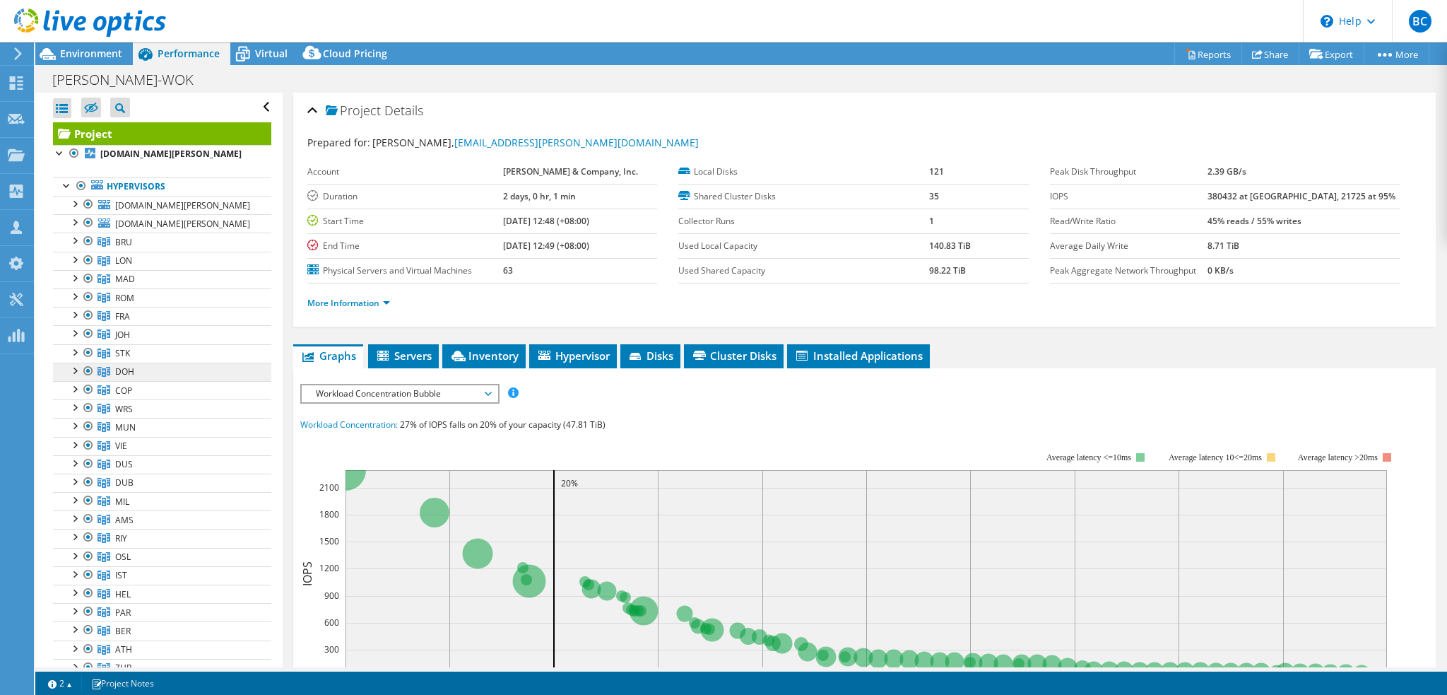
scroll to position [71, 0]
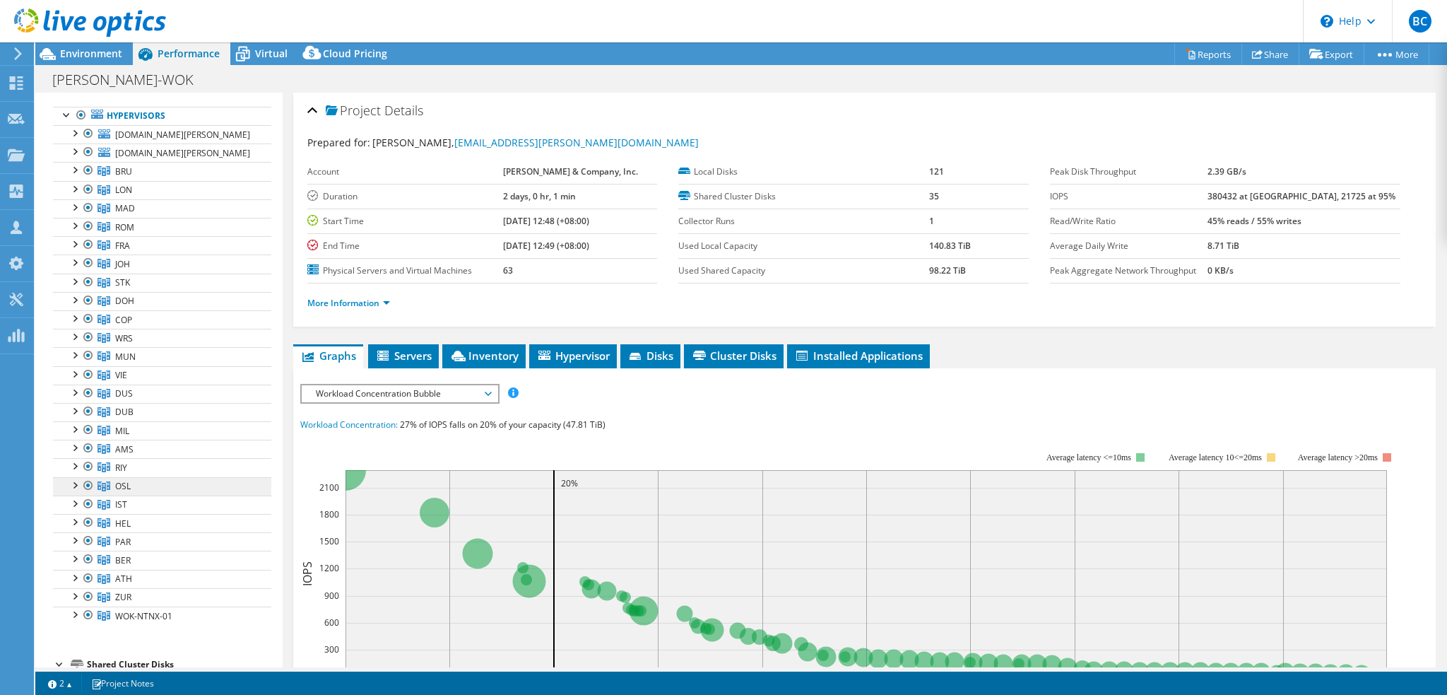
click at [151, 478] on link "OSL" at bounding box center [162, 486] width 218 height 18
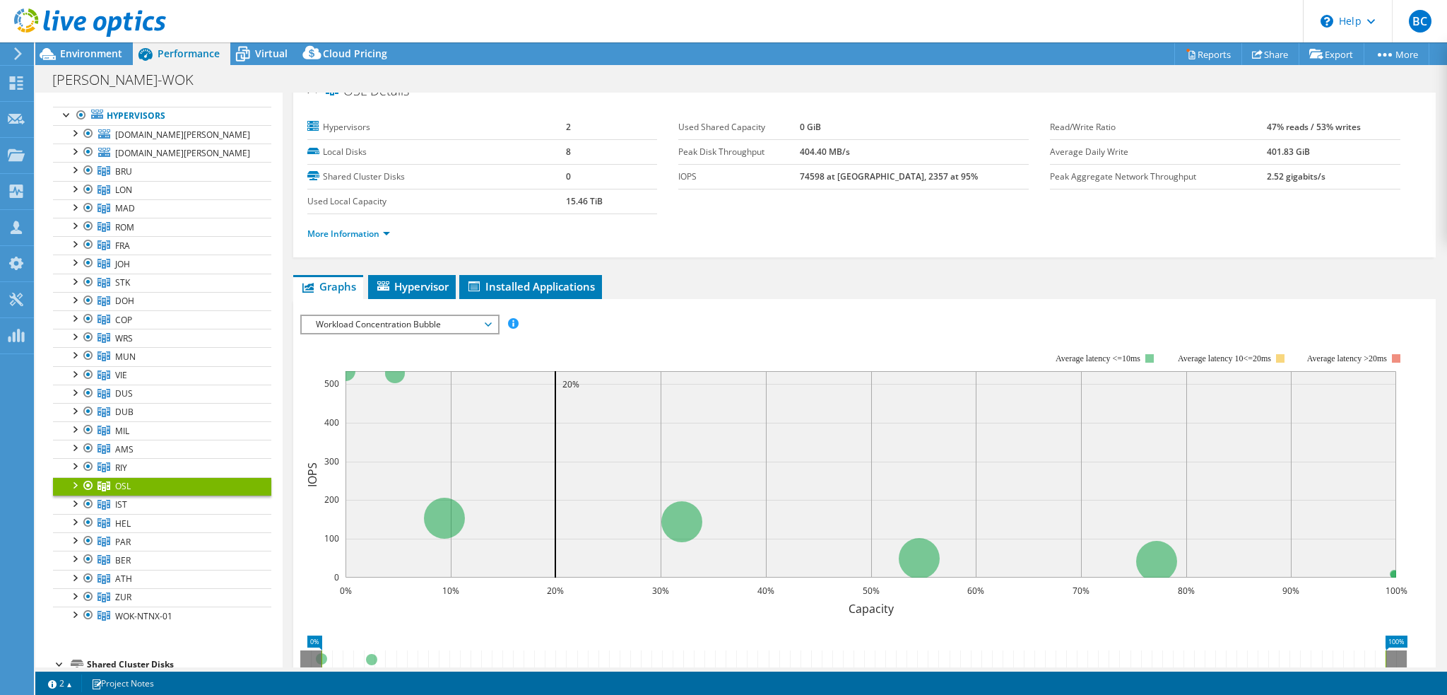
scroll to position [0, 0]
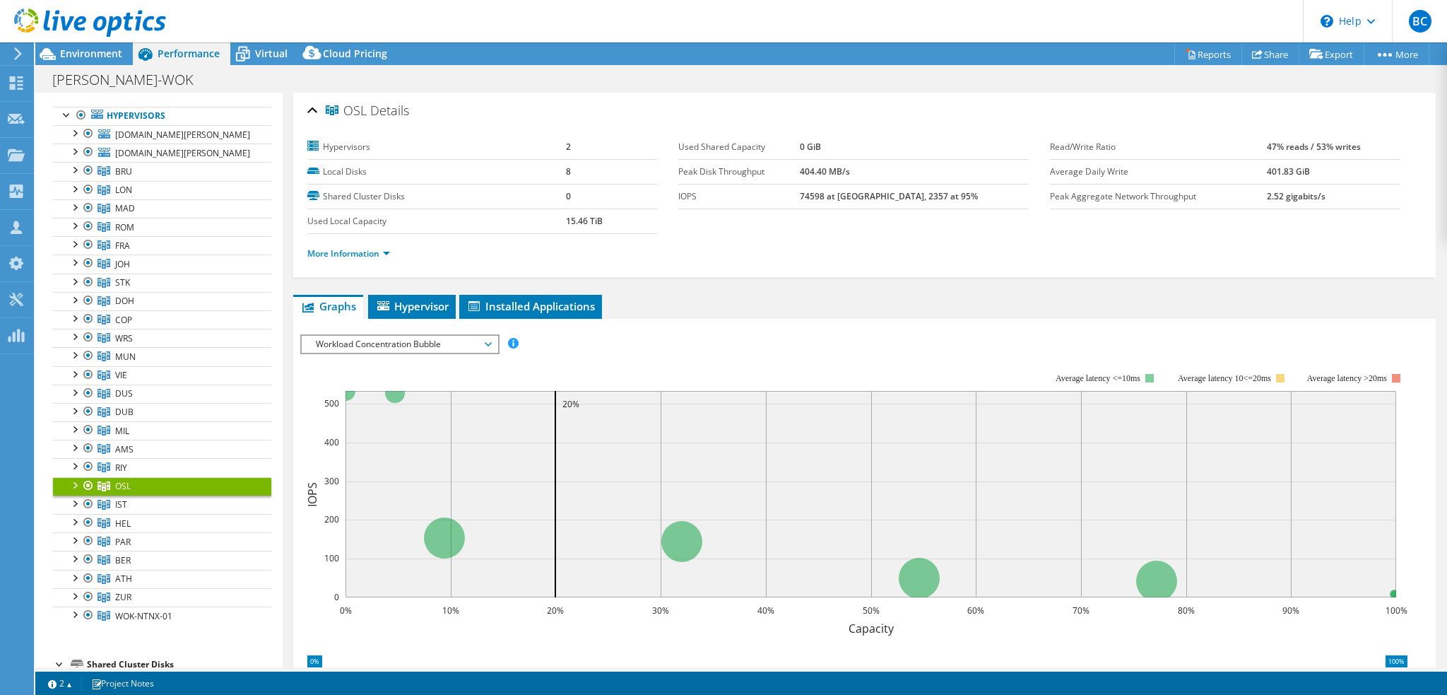
click at [474, 338] on span "Workload Concentration Bubble" at bounding box center [400, 344] width 182 height 17
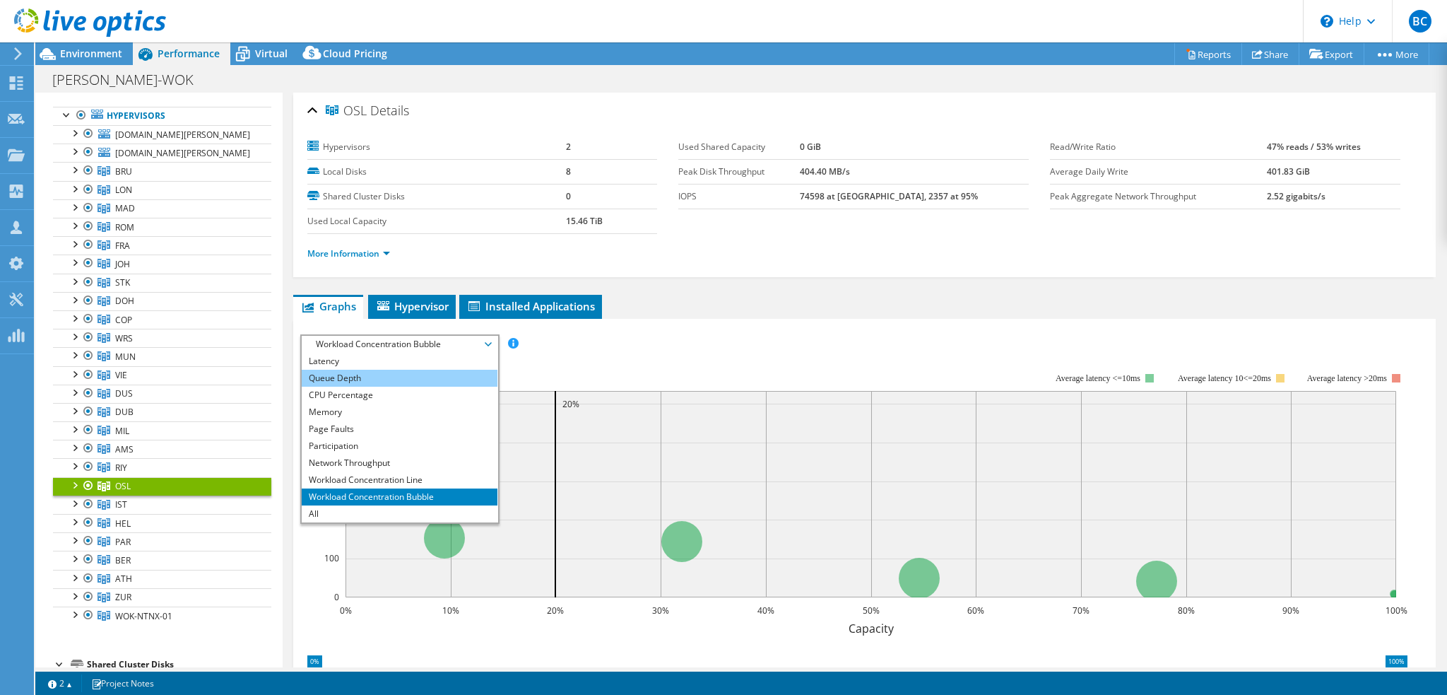
scroll to position [71, 0]
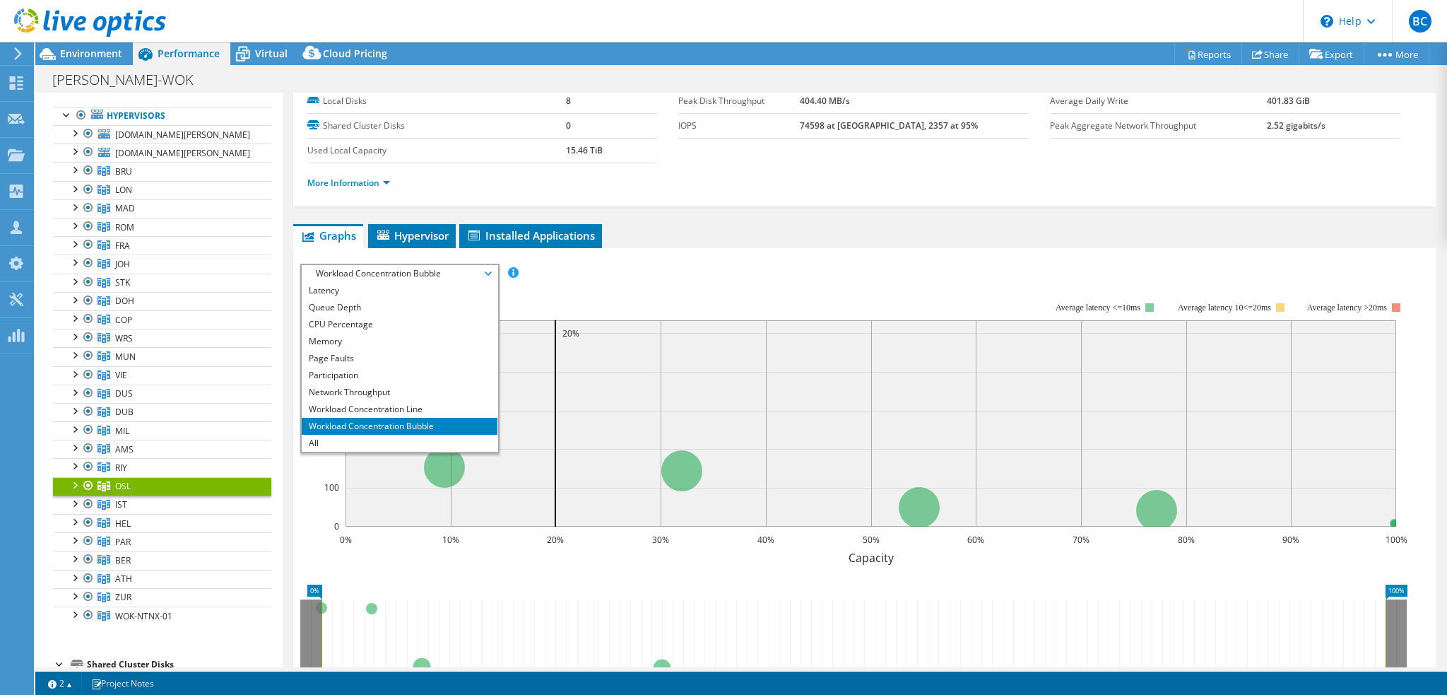
click at [555, 279] on div "IOPS Disk Throughput IO Size Latency Queue Depth CPU Percentage Memory Page Fau…" at bounding box center [864, 273] width 1128 height 19
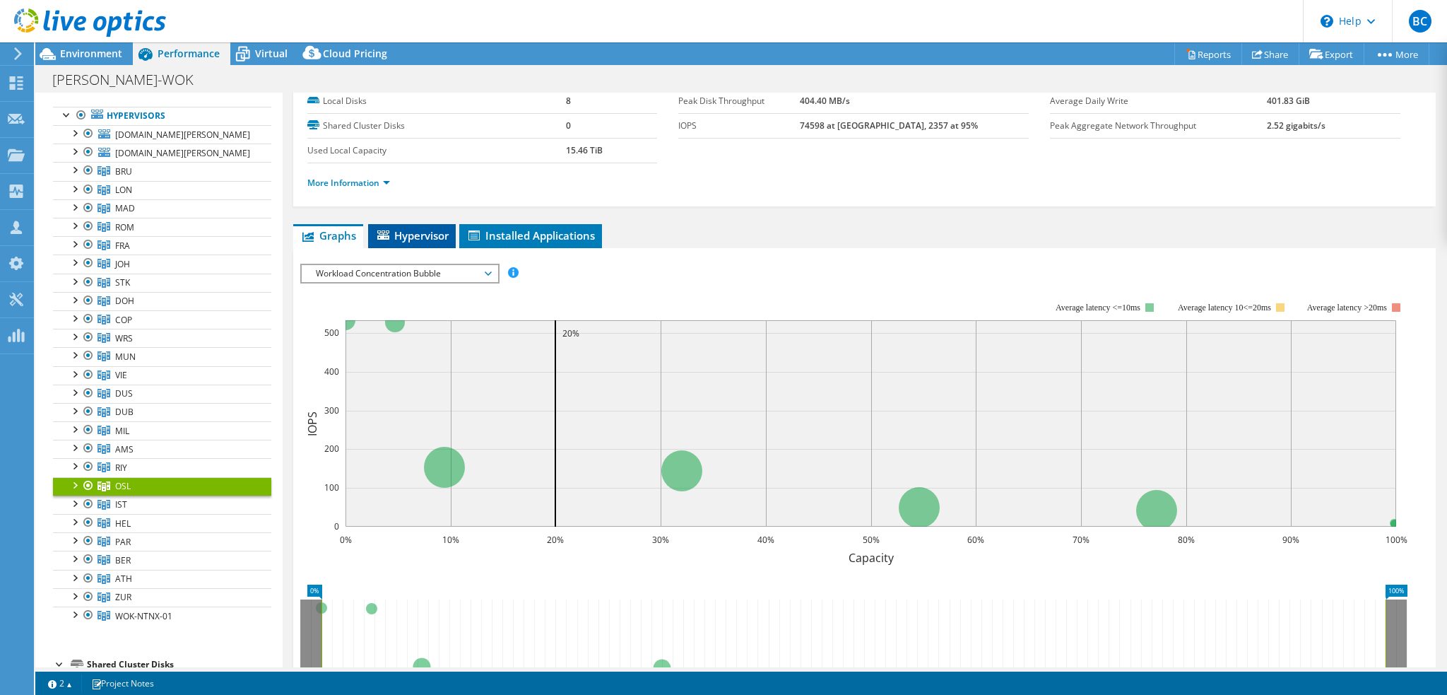
click at [433, 234] on span "Hypervisor" at bounding box center [411, 235] width 73 height 14
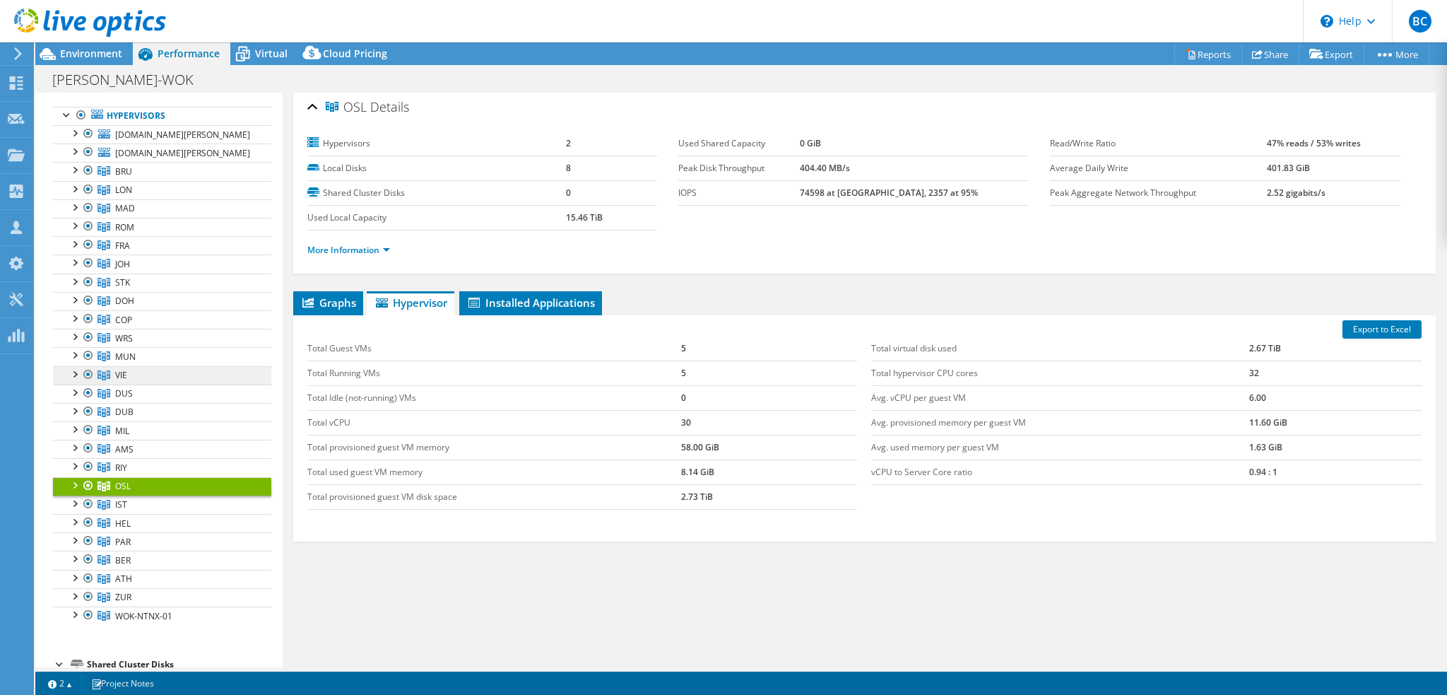
click at [142, 370] on link "VIE" at bounding box center [162, 375] width 218 height 18
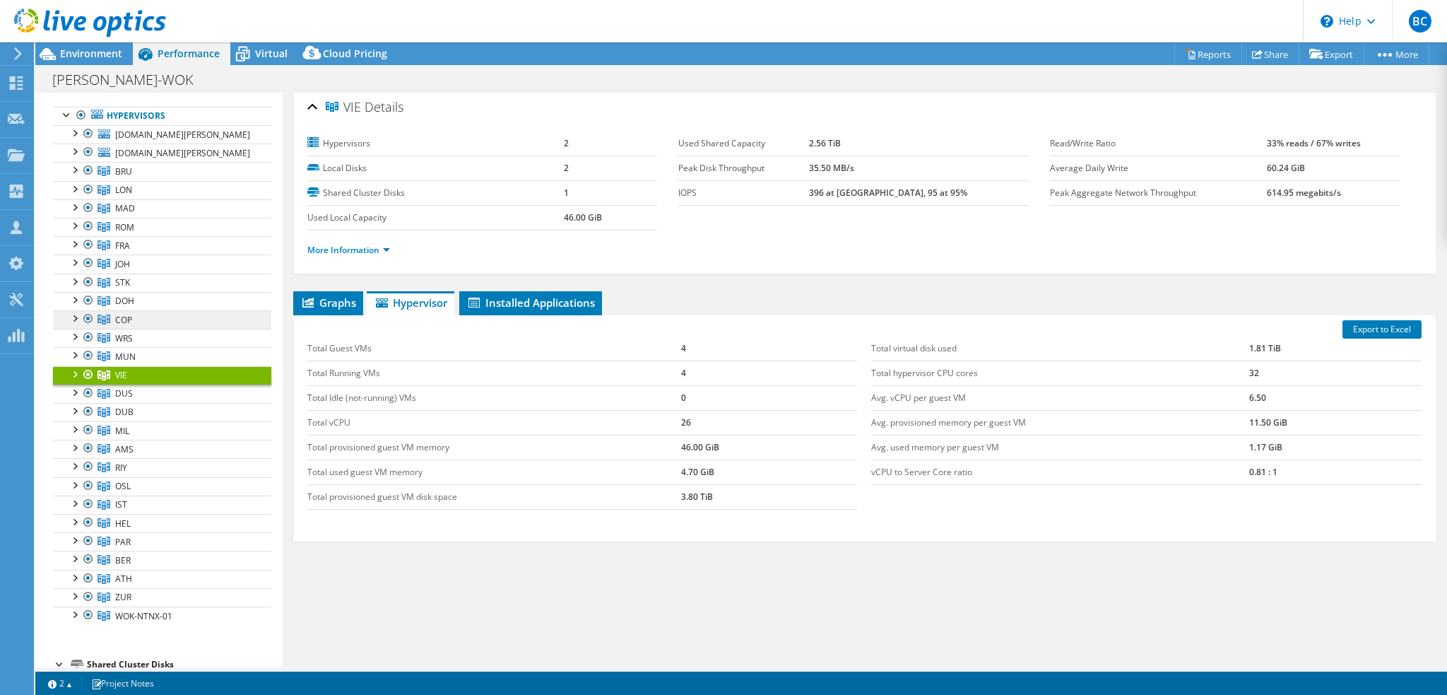
click at [171, 319] on link "COP" at bounding box center [162, 319] width 218 height 18
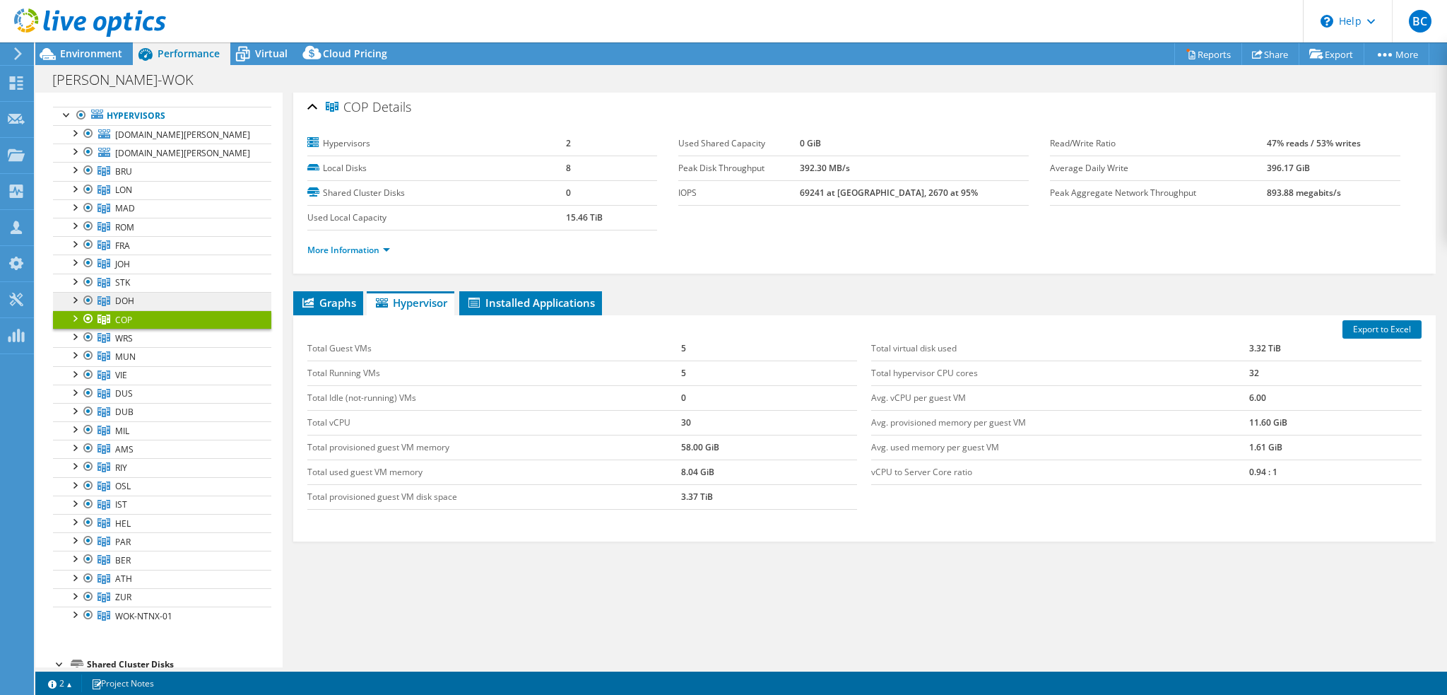
click at [171, 292] on link "DOH" at bounding box center [162, 301] width 218 height 18
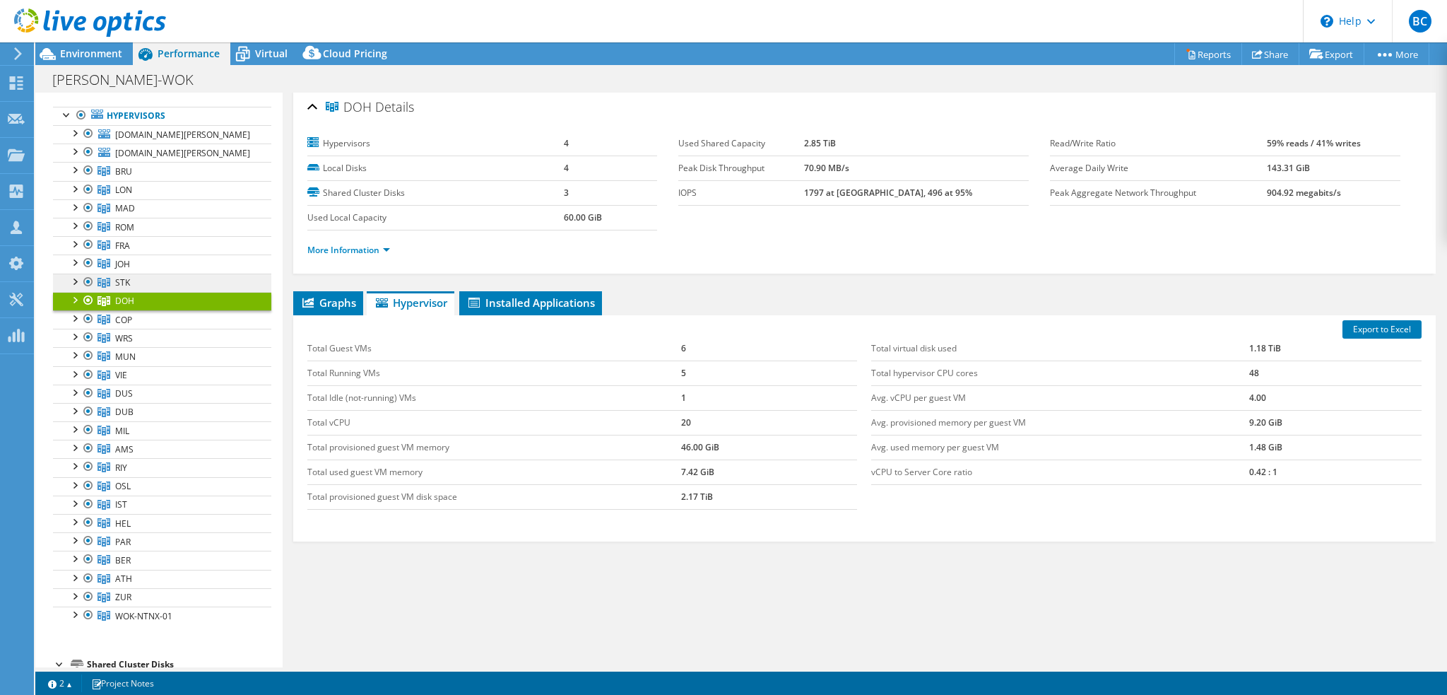
click at [170, 273] on link "STK" at bounding box center [162, 282] width 218 height 18
click at [169, 266] on link "JOH" at bounding box center [162, 263] width 218 height 18
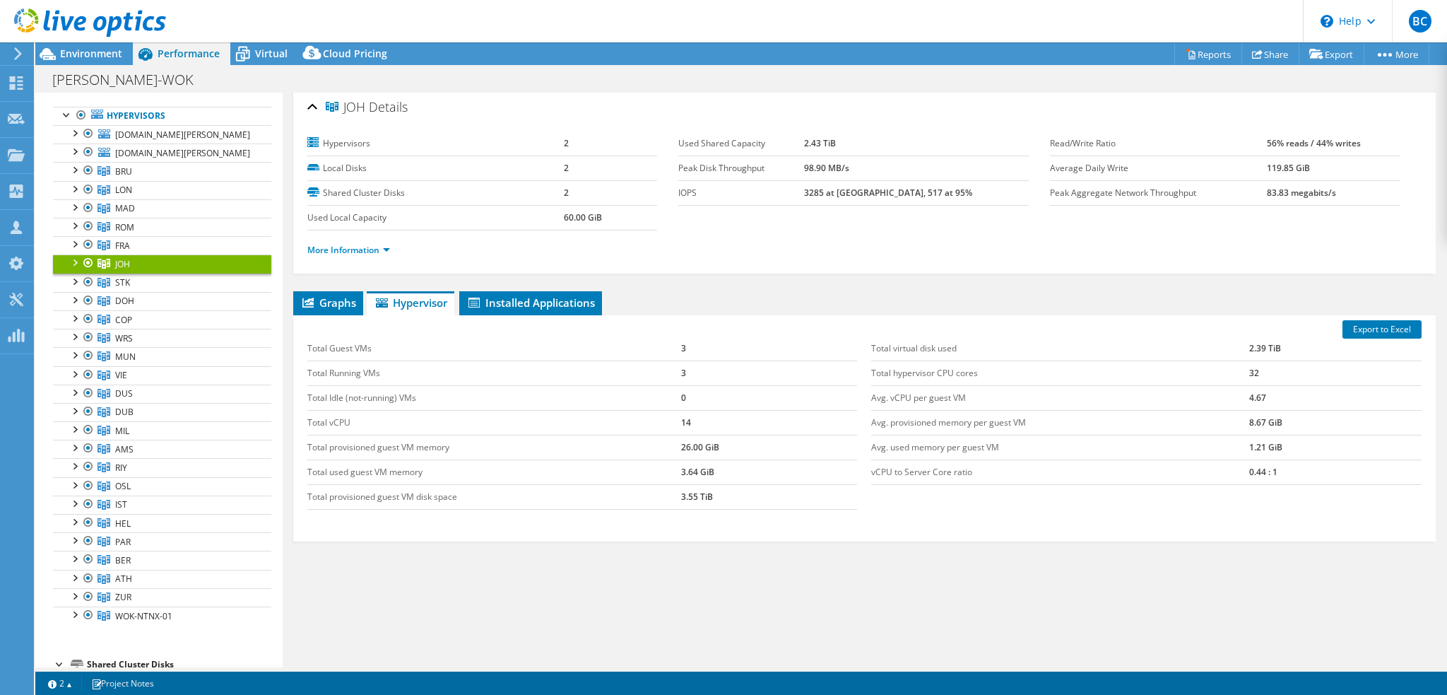
click at [676, 291] on ul "Graphs Servers Inventory Hypervisor Disks Cluster Disks Installed Applications" at bounding box center [864, 303] width 1143 height 24
click at [706, 614] on div "Graphs Servers Inventory Hypervisor Disks Cluster Disks Installed Applications …" at bounding box center [864, 467] width 1143 height 353
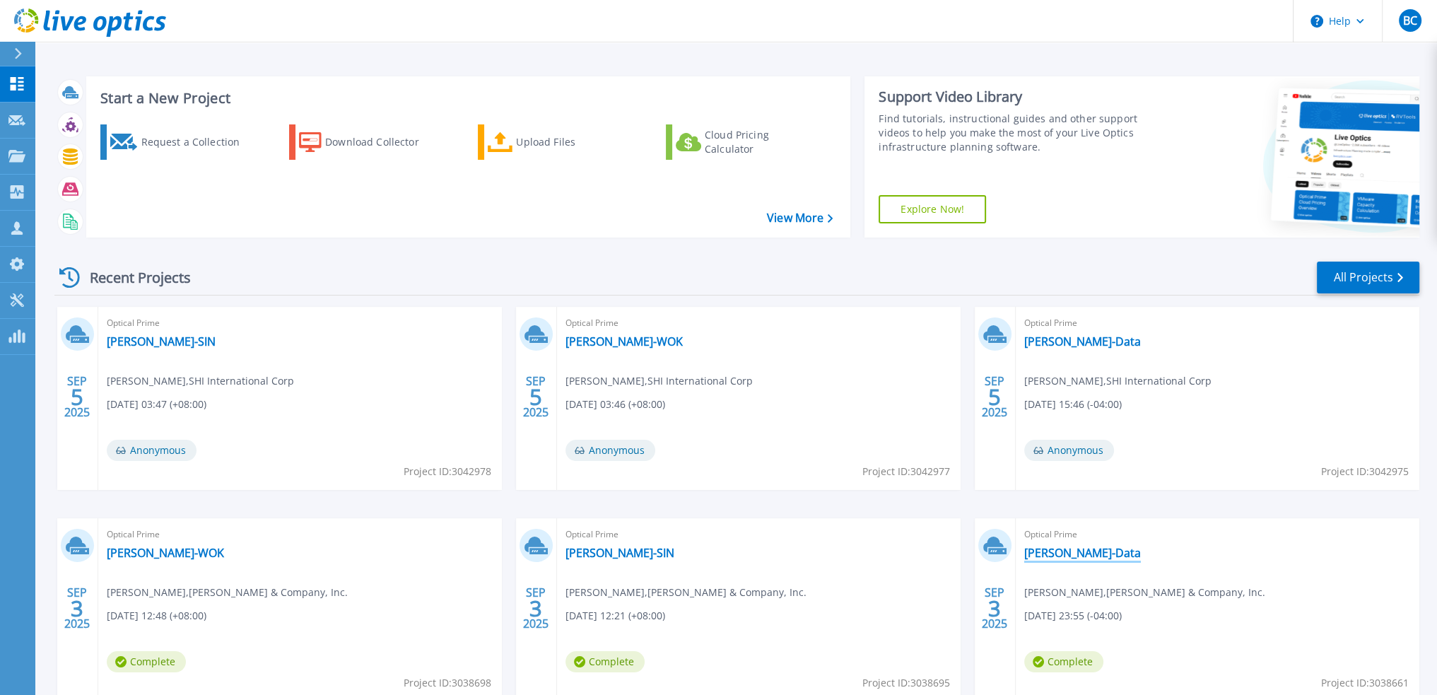
click at [1061, 550] on link "[PERSON_NAME]-Data" at bounding box center [1082, 553] width 117 height 14
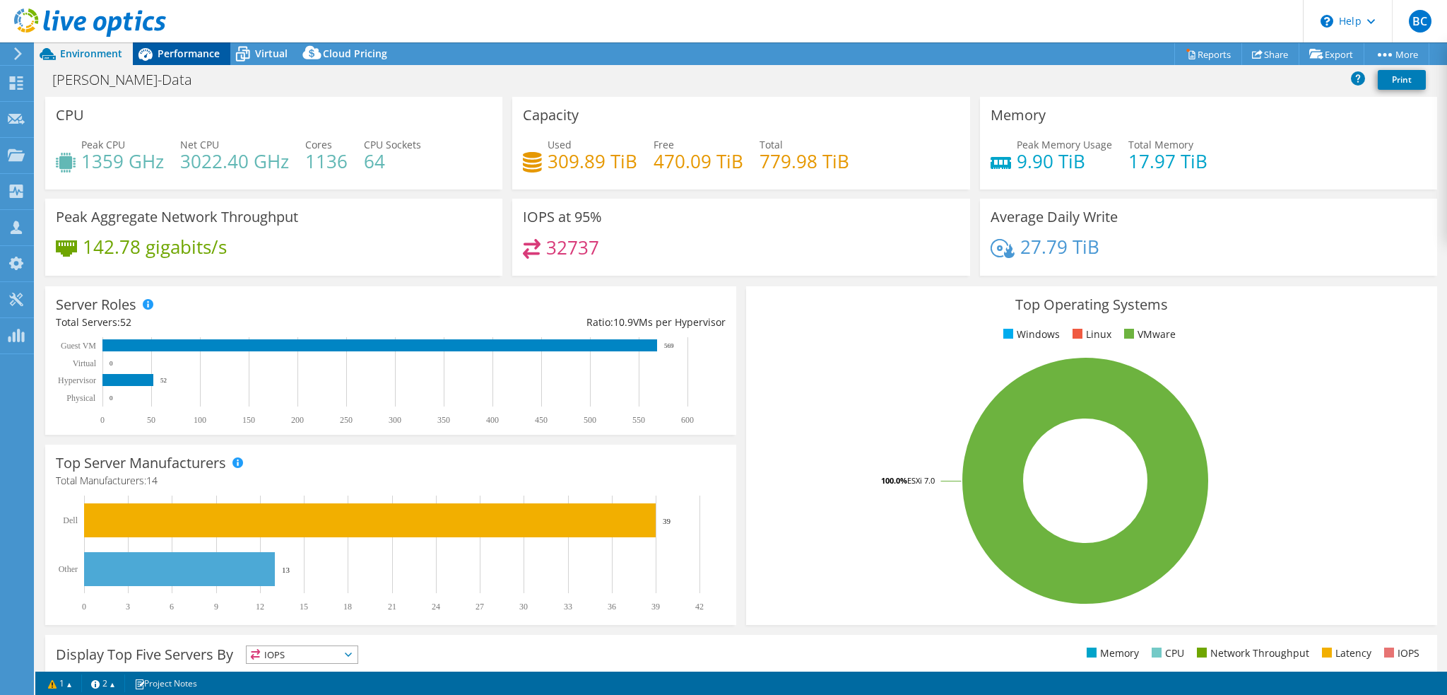
click at [183, 54] on span "Performance" at bounding box center [189, 53] width 62 height 13
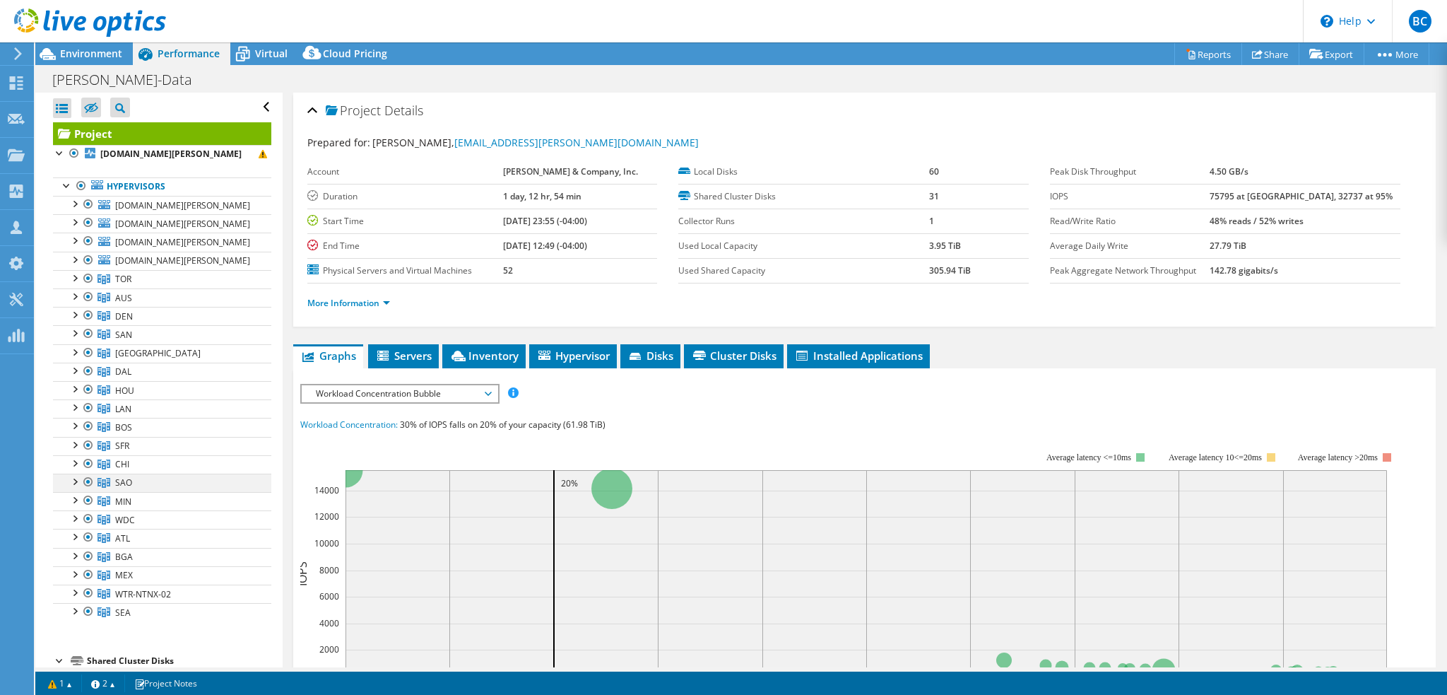
click at [71, 477] on div at bounding box center [74, 480] width 14 height 14
click at [129, 478] on span "SAO" at bounding box center [123, 482] width 17 height 12
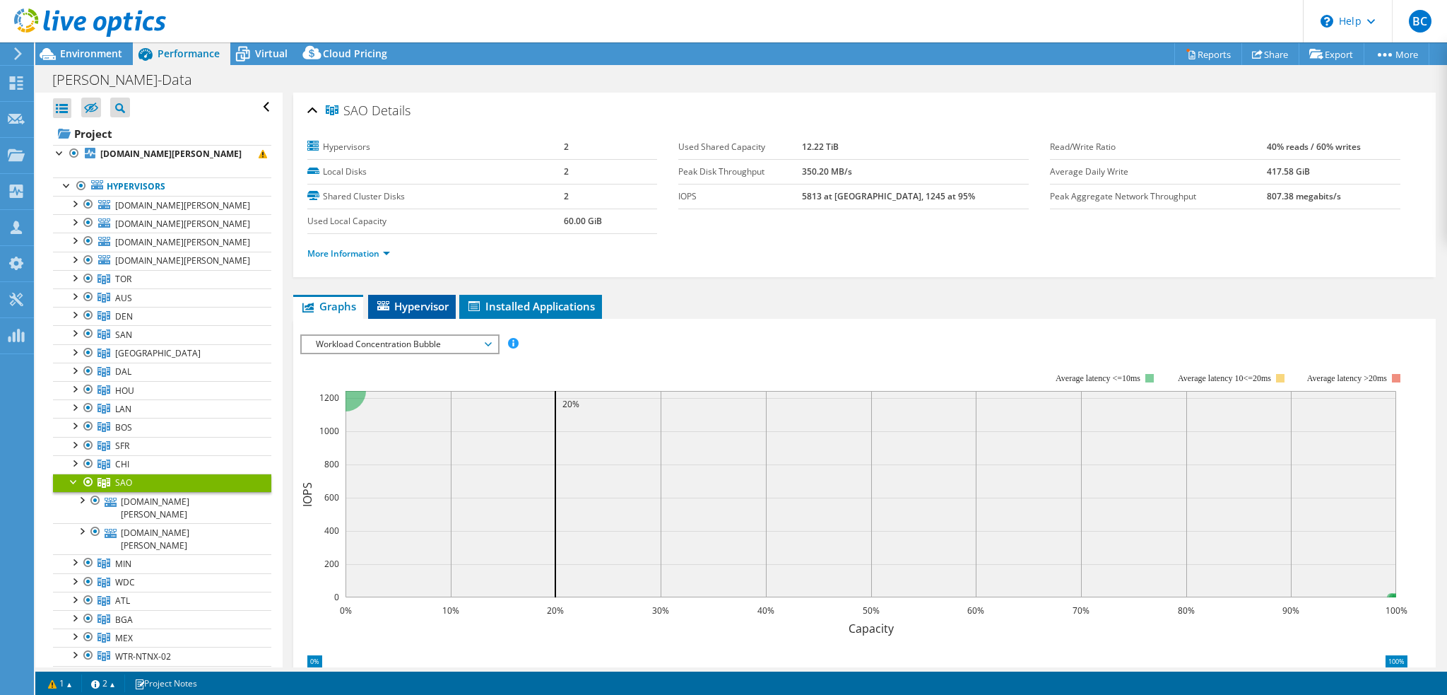
click at [425, 305] on span "Hypervisor" at bounding box center [411, 306] width 73 height 14
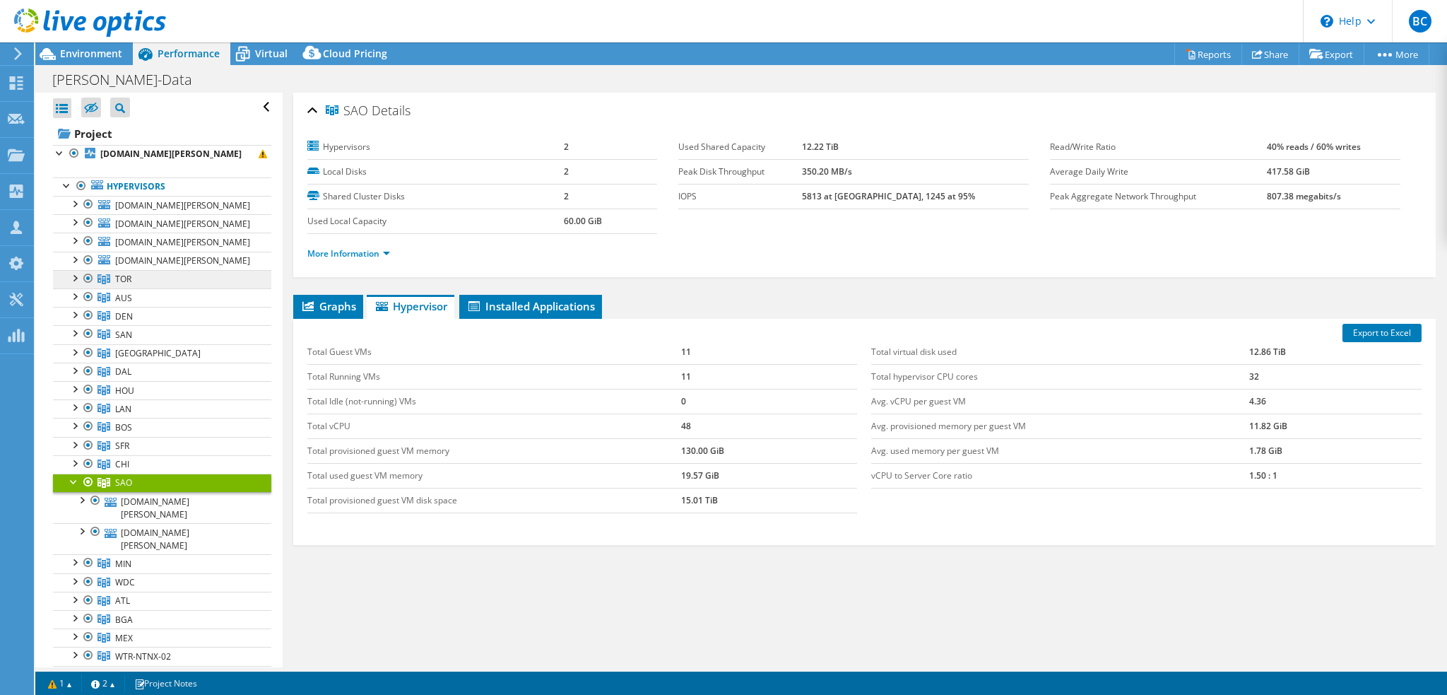
click at [125, 278] on span "TOR" at bounding box center [123, 279] width 16 height 12
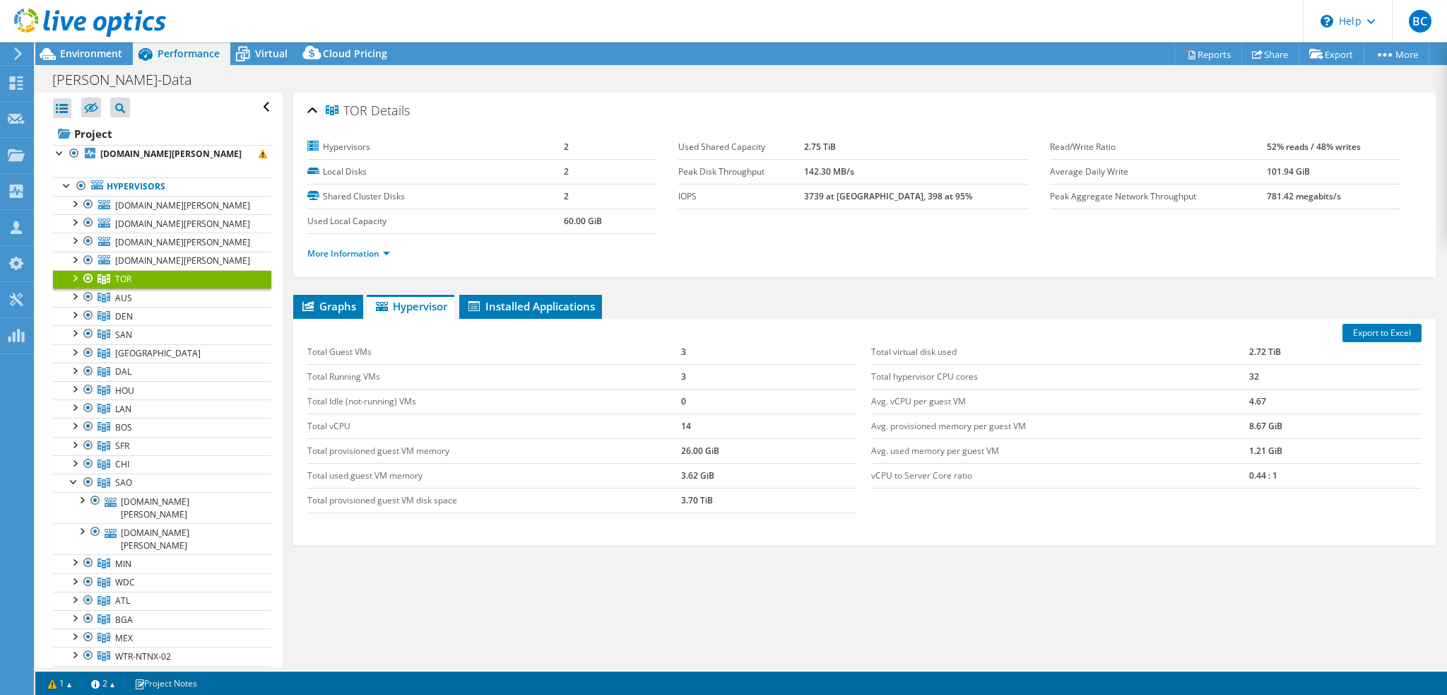
click at [76, 278] on div at bounding box center [74, 277] width 14 height 14
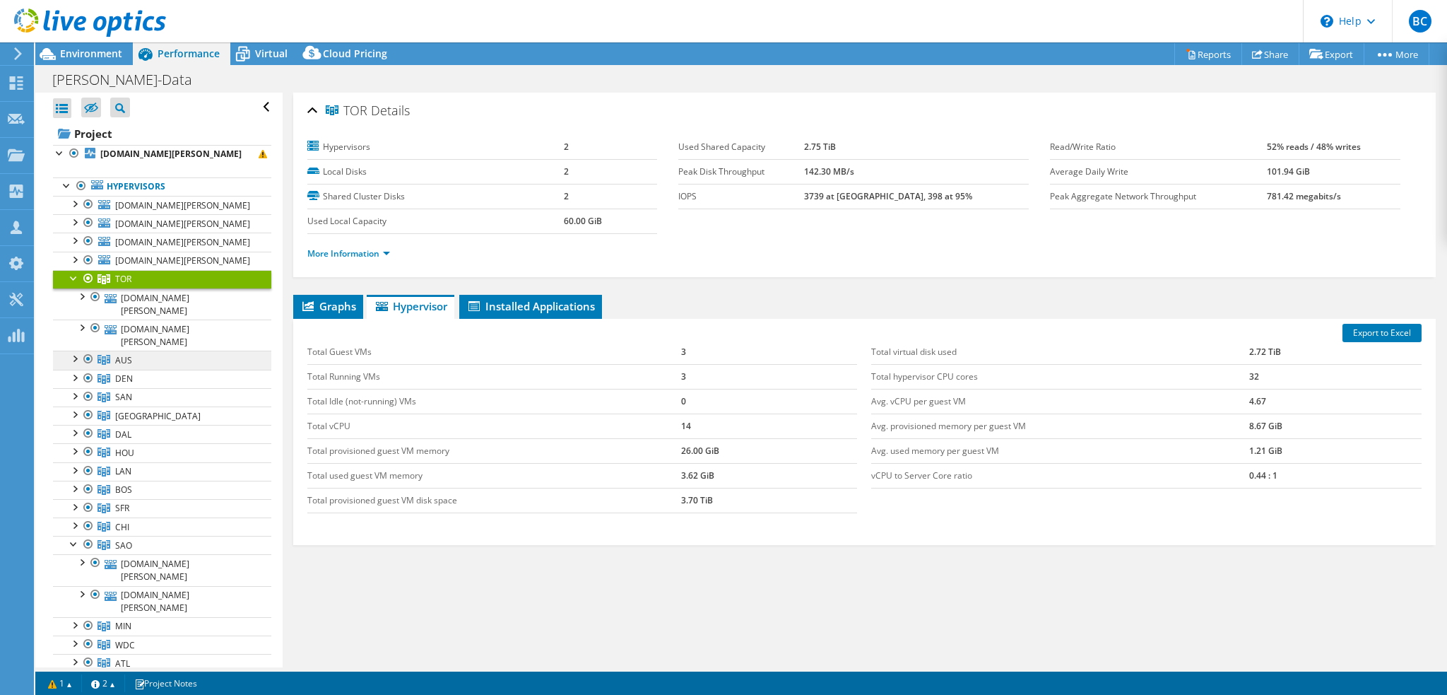
click at [146, 350] on link "AUS" at bounding box center [162, 359] width 218 height 18
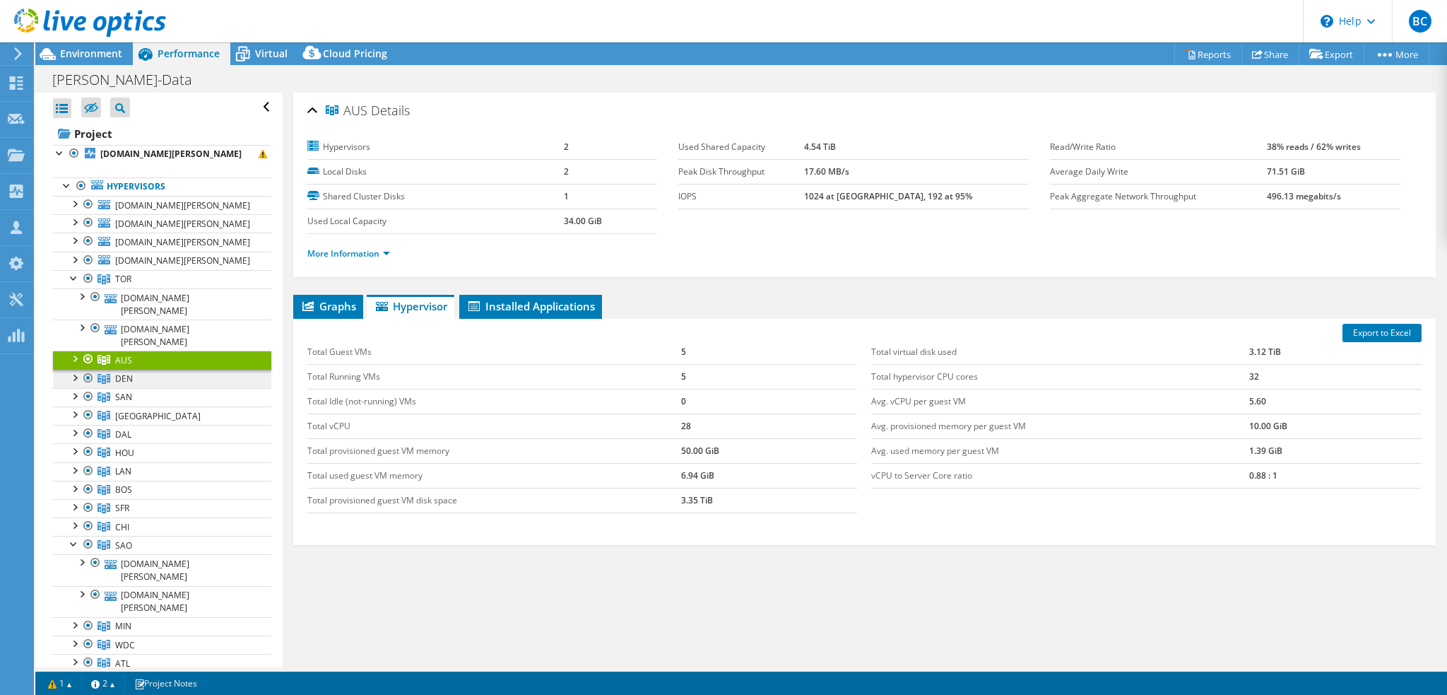
click at [153, 370] on link "DEN" at bounding box center [162, 379] width 218 height 18
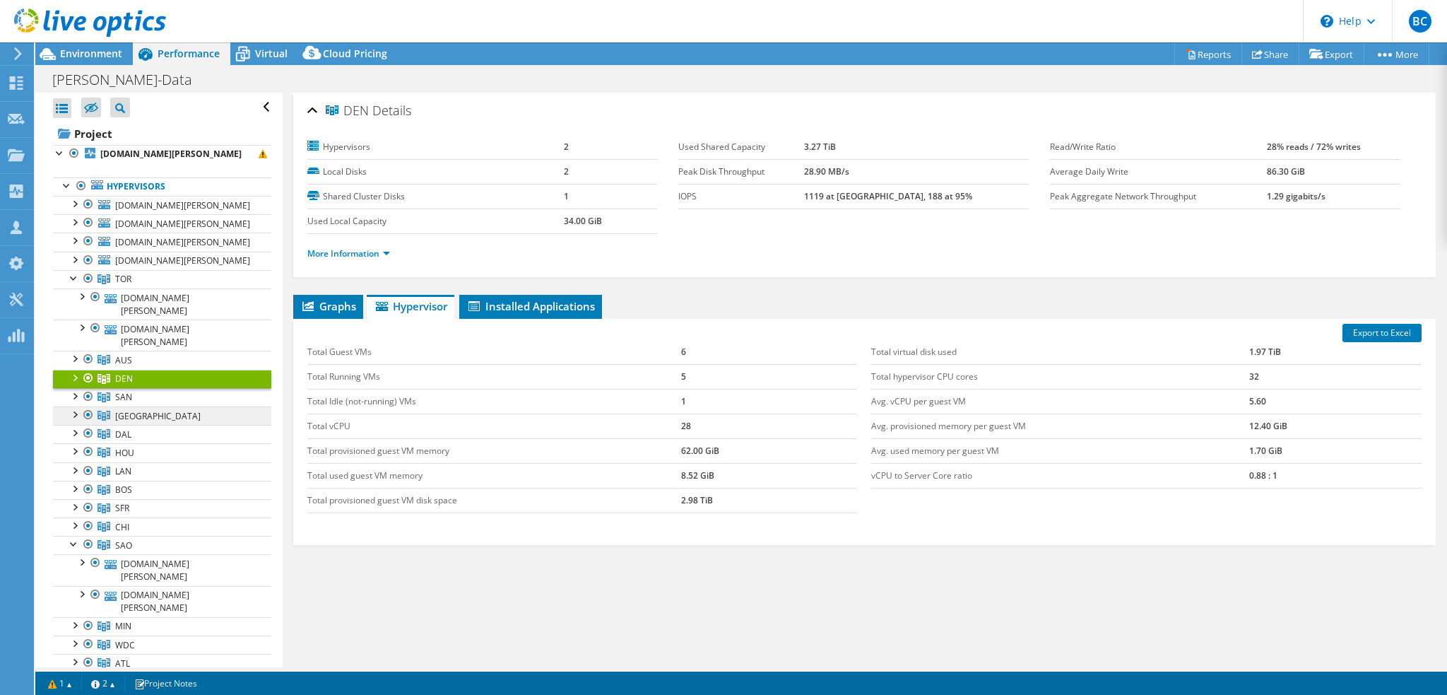
click at [155, 406] on link "[GEOGRAPHIC_DATA]" at bounding box center [162, 415] width 218 height 18
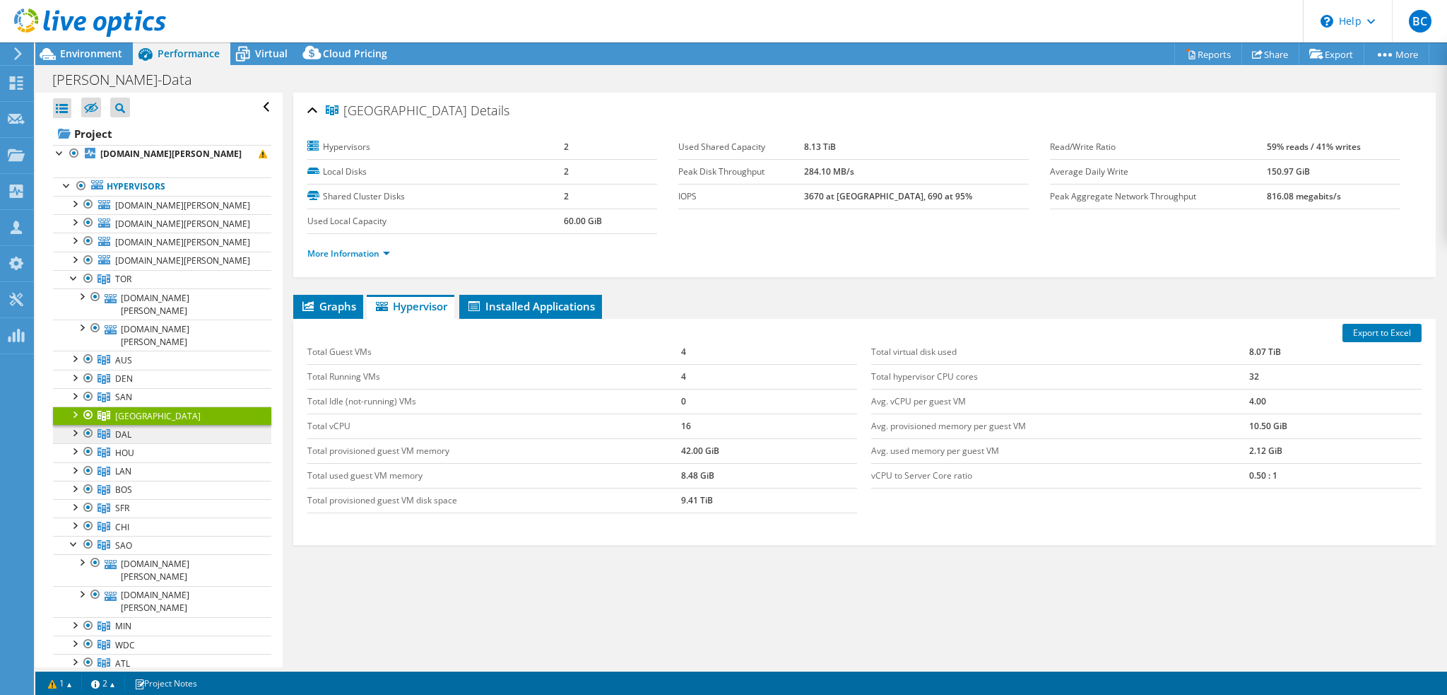
click at [152, 425] on link "DAL" at bounding box center [162, 434] width 218 height 18
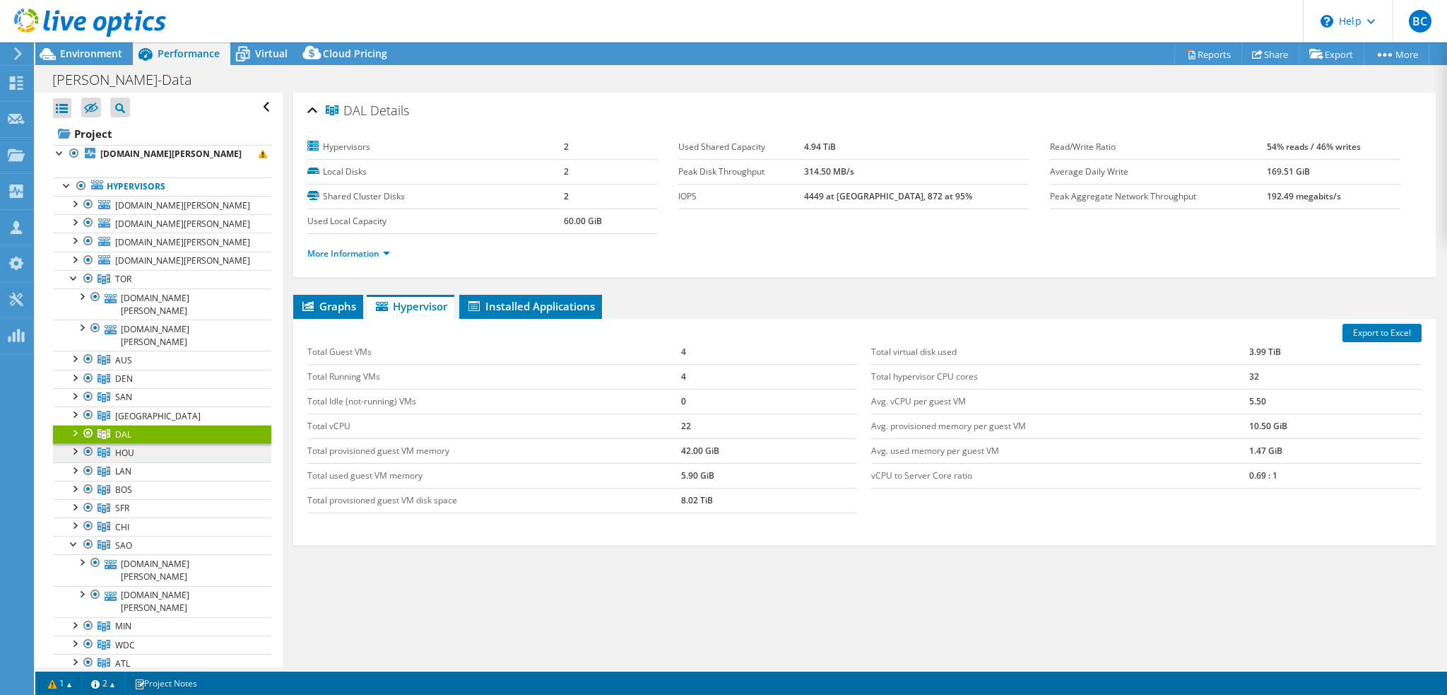
click at [167, 443] on link "HOU" at bounding box center [162, 452] width 218 height 18
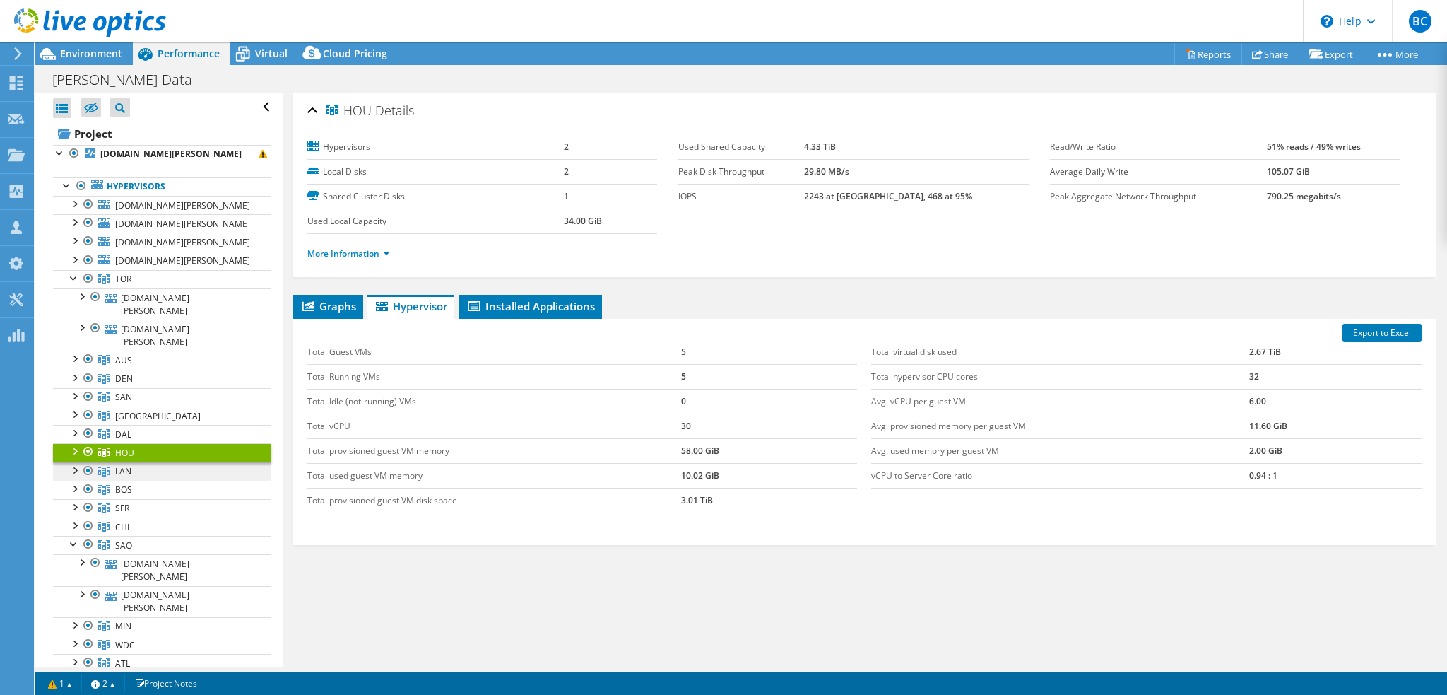
click at [170, 462] on link "LAN" at bounding box center [162, 471] width 218 height 18
click at [175, 481] on link "BOS" at bounding box center [162, 490] width 218 height 18
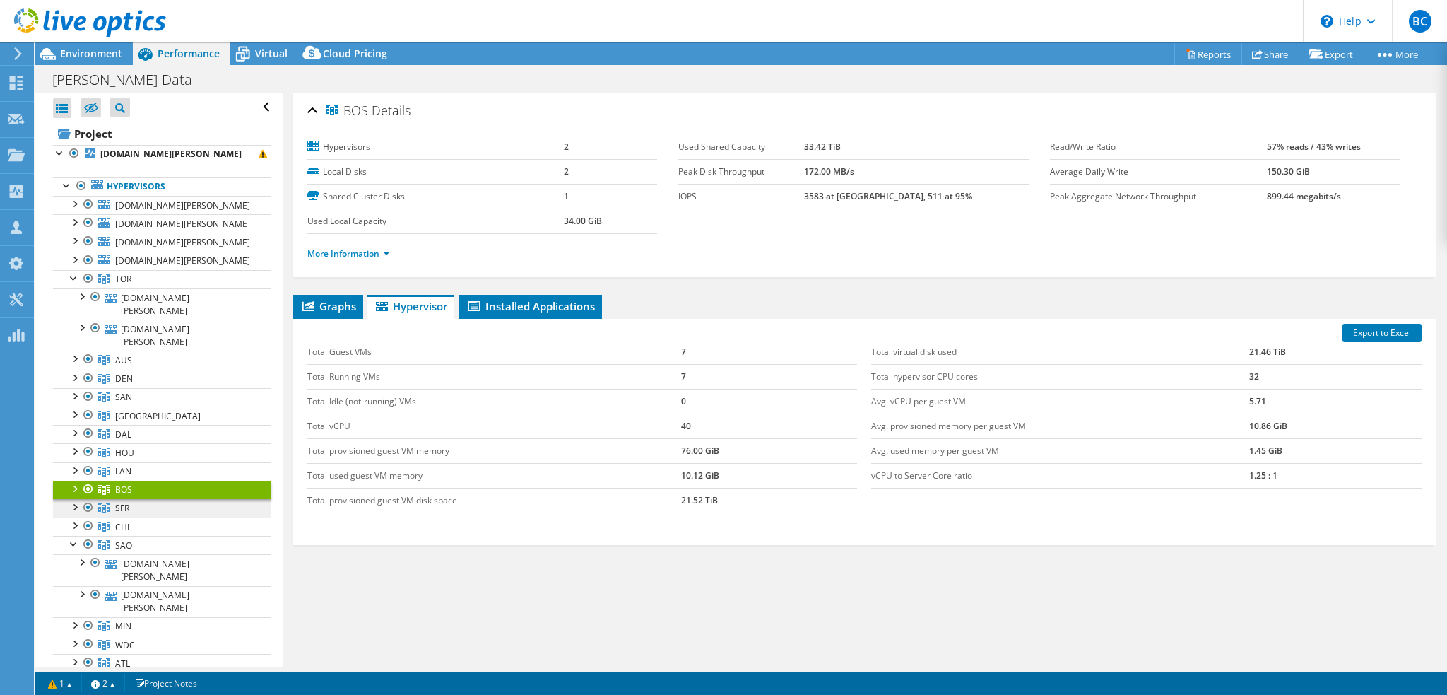
click at [178, 499] on link "SFR" at bounding box center [162, 508] width 218 height 18
click at [160, 517] on link "CHI" at bounding box center [162, 526] width 218 height 18
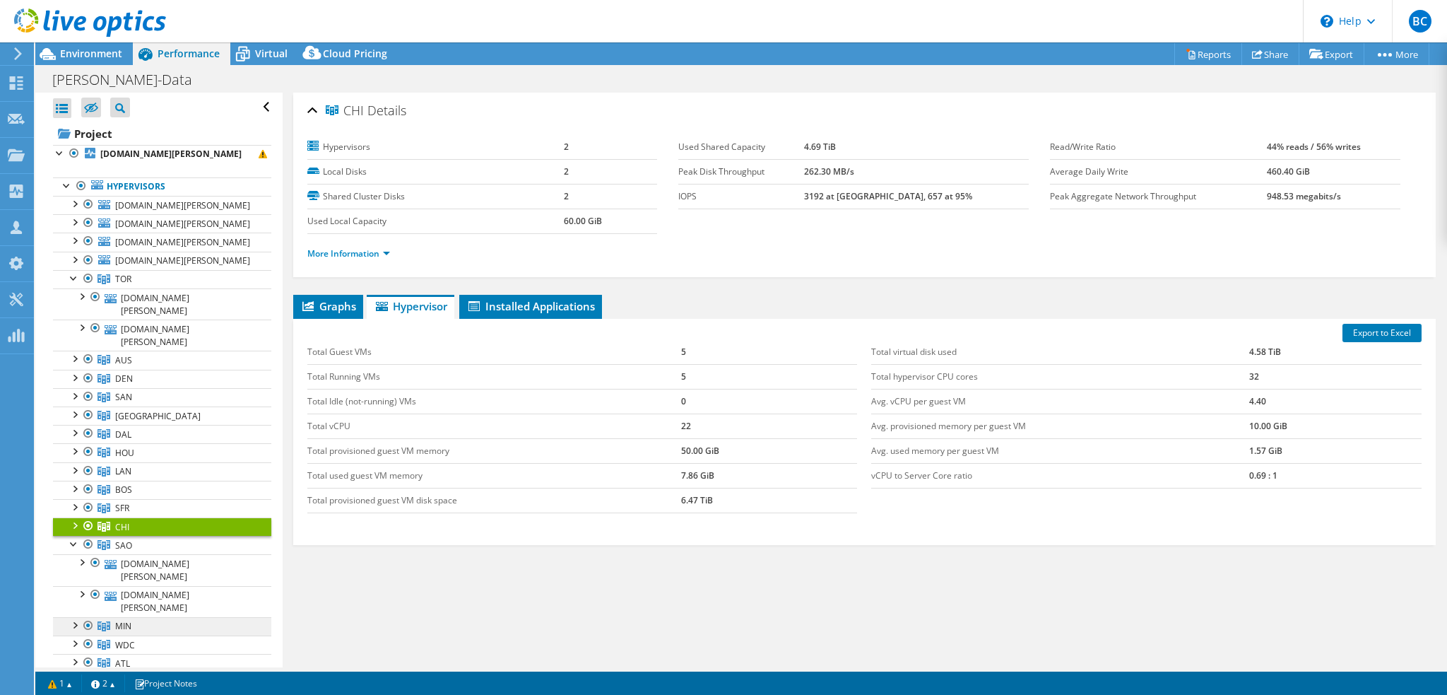
click at [152, 617] on link "MIN" at bounding box center [162, 626] width 218 height 18
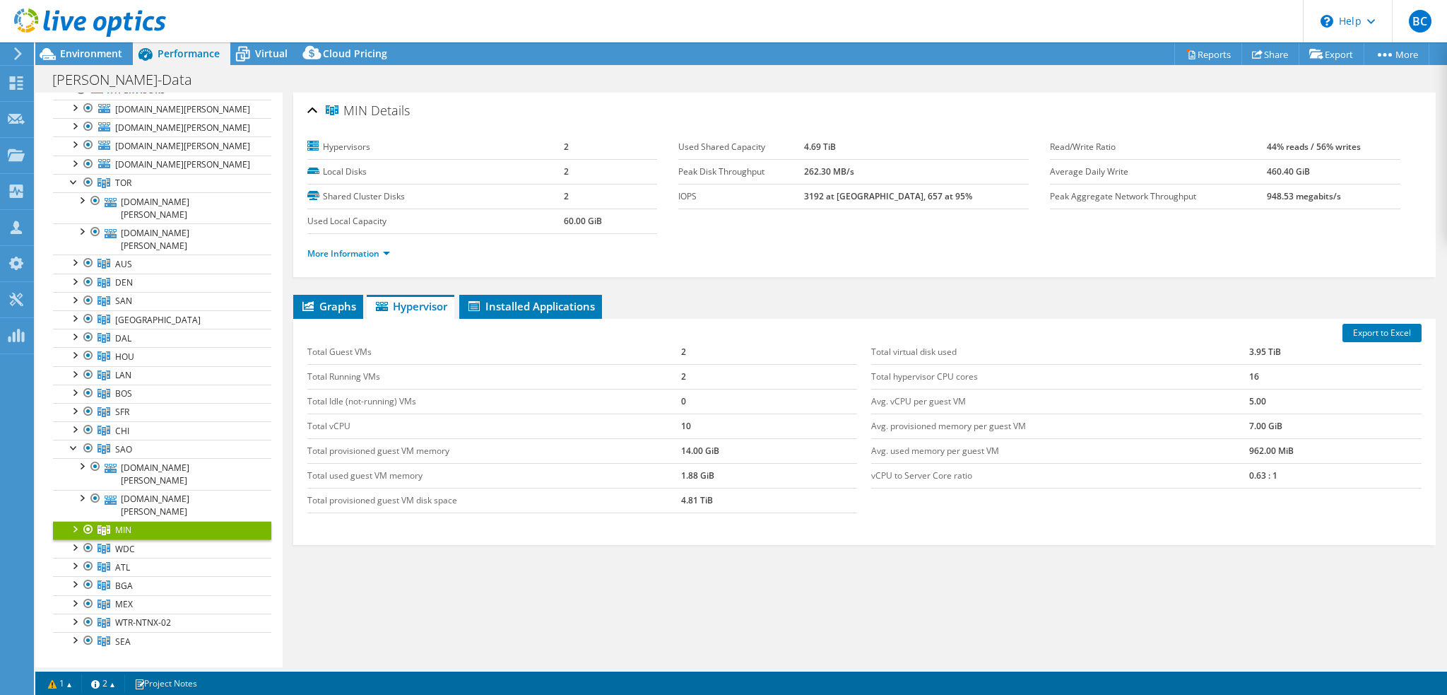
scroll to position [141, 0]
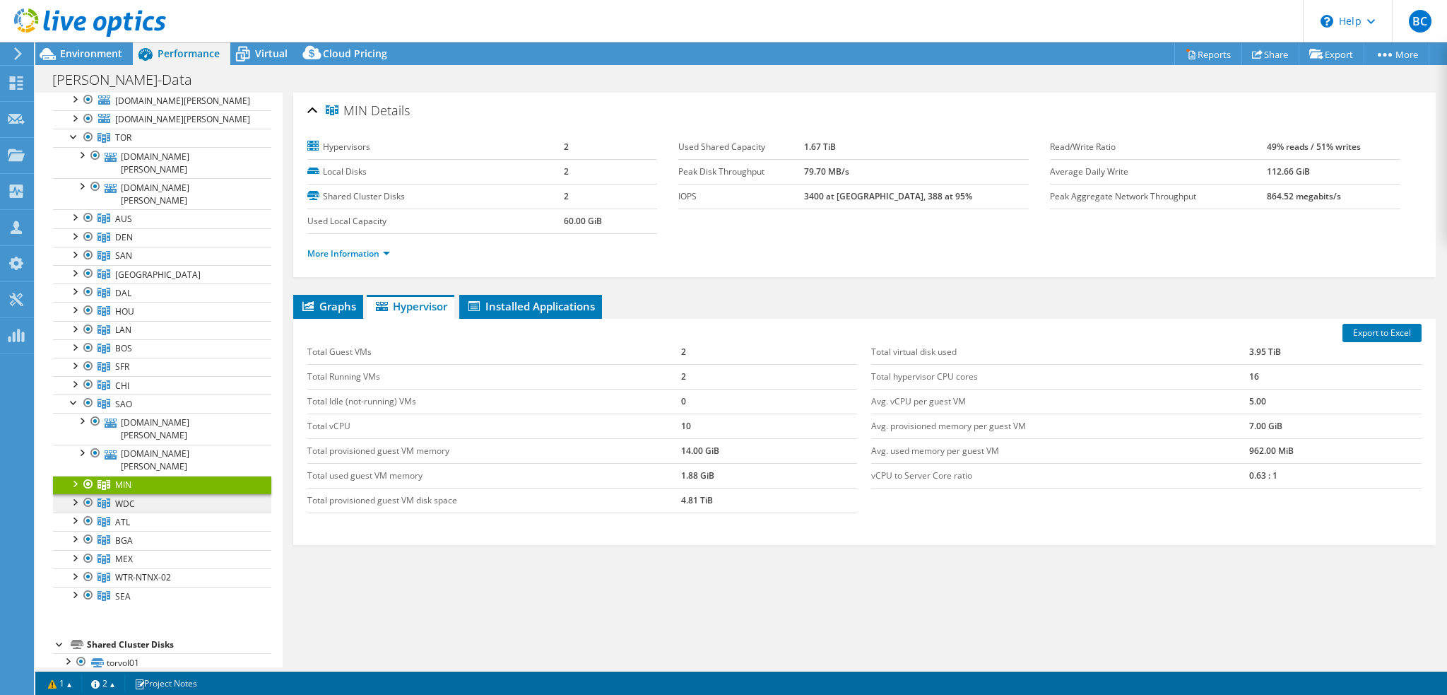
click at [130, 497] on span "WDC" at bounding box center [125, 503] width 20 height 12
click at [138, 512] on link "ATL" at bounding box center [162, 521] width 218 height 18
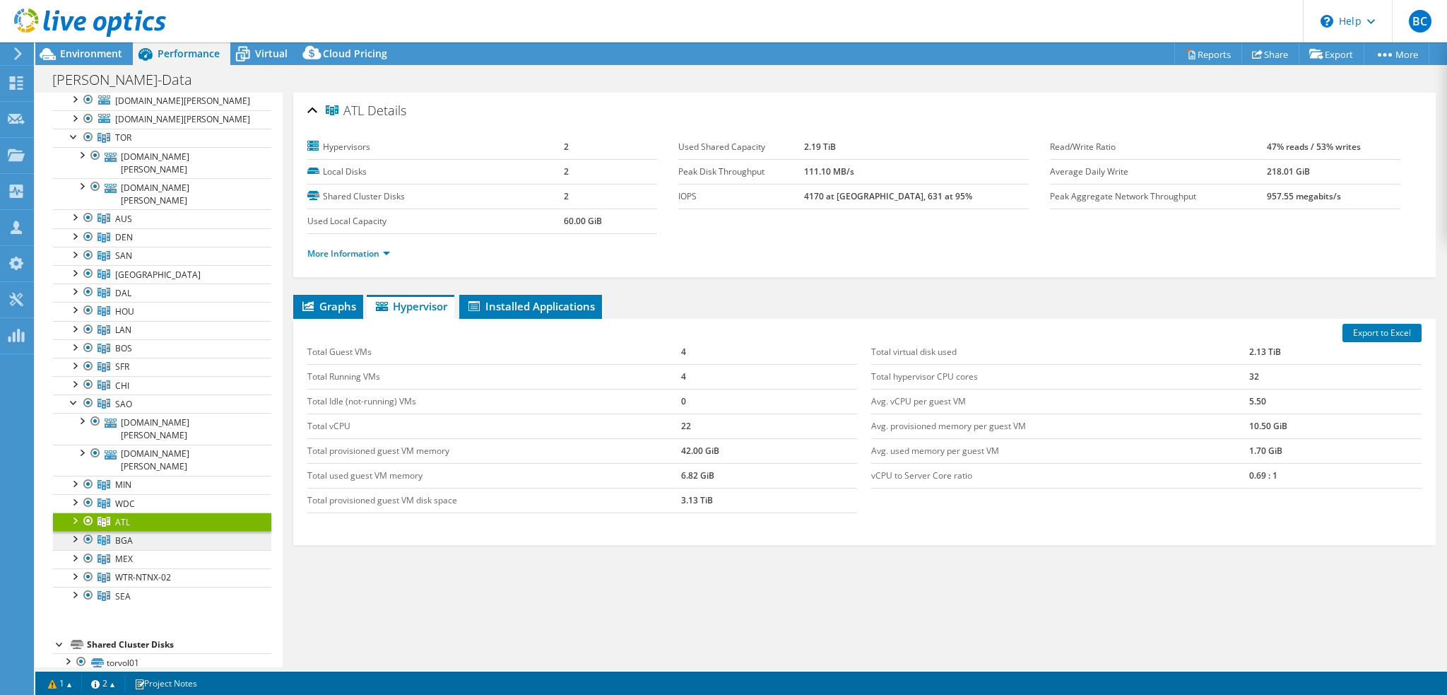
click at [151, 531] on link "BGA" at bounding box center [162, 540] width 218 height 18
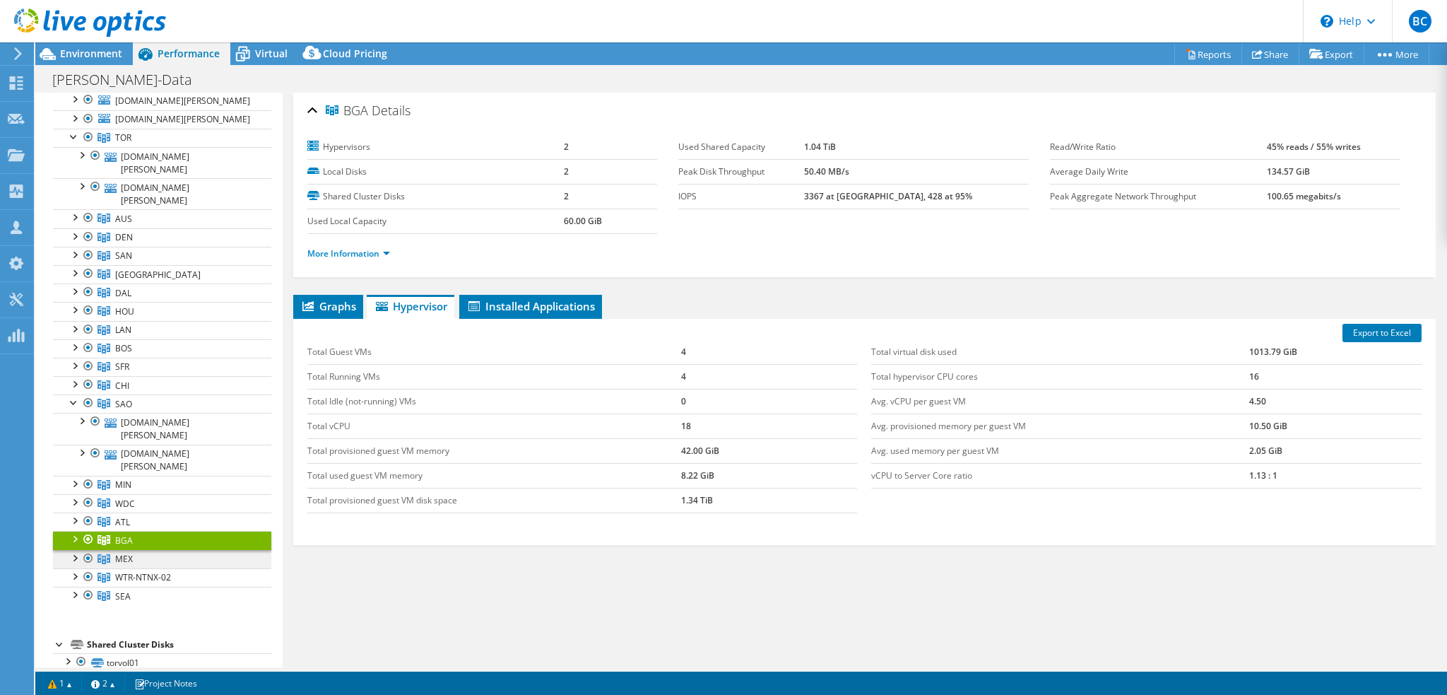
click at [152, 550] on link "MEX" at bounding box center [162, 559] width 218 height 18
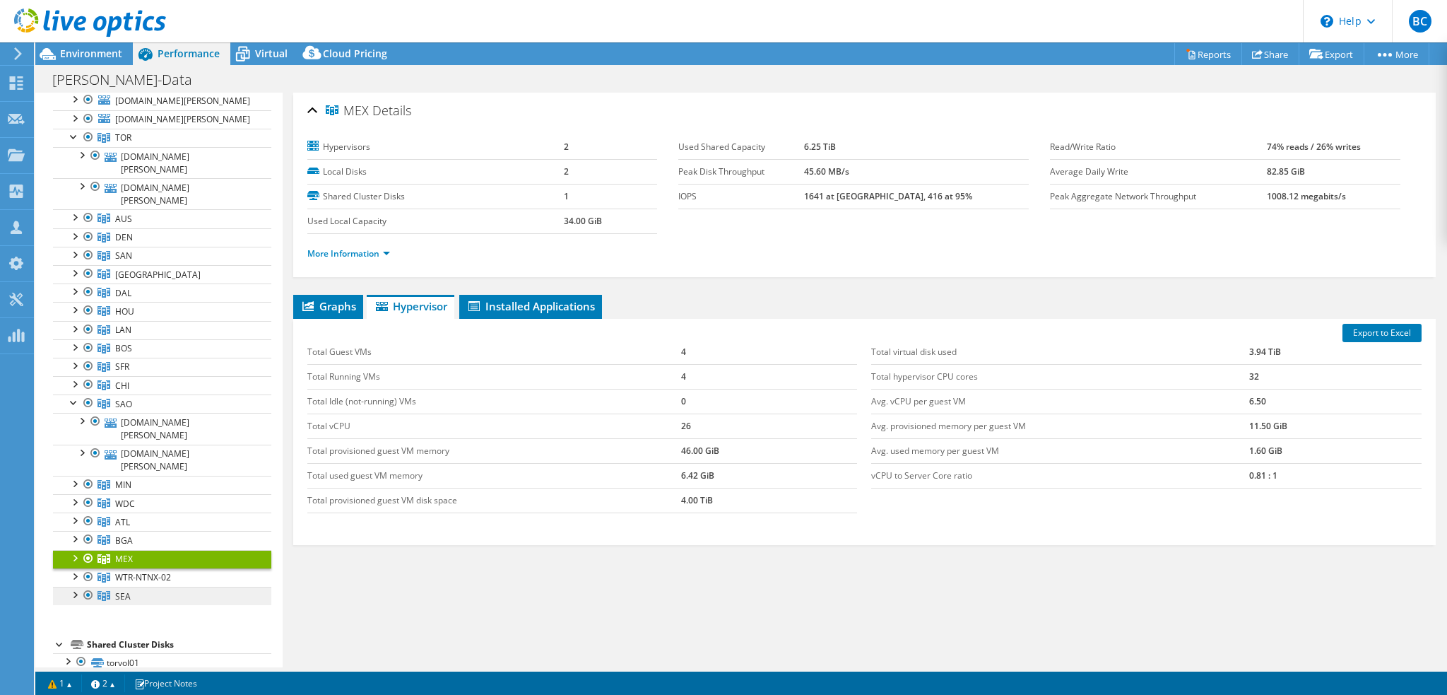
click at [154, 587] on link "SEA" at bounding box center [162, 596] width 218 height 18
